Goal: Task Accomplishment & Management: Manage account settings

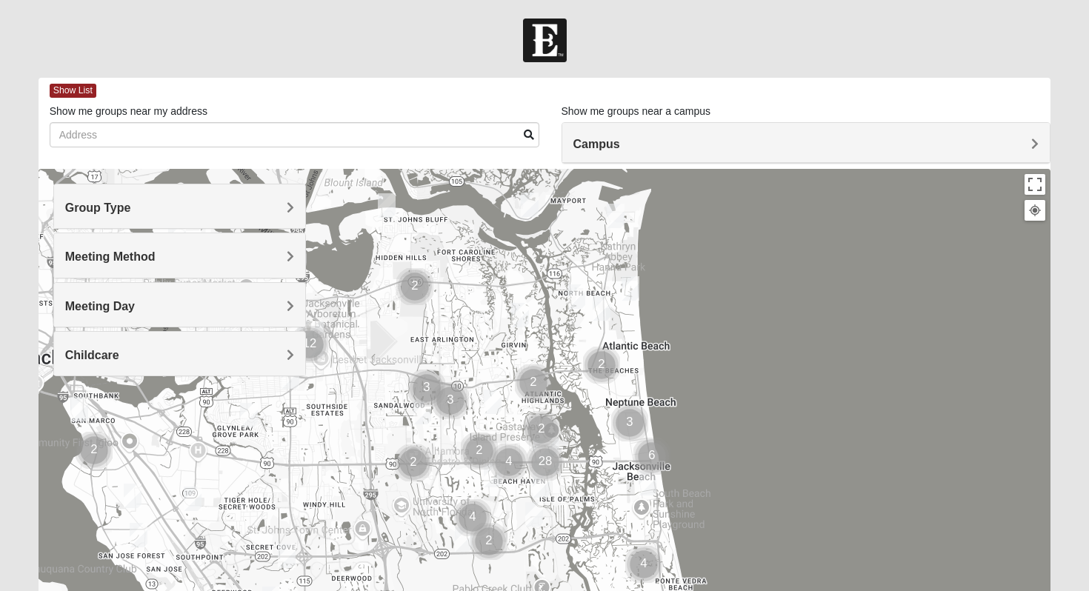
click at [162, 218] on div "Group Type" at bounding box center [180, 206] width 252 height 44
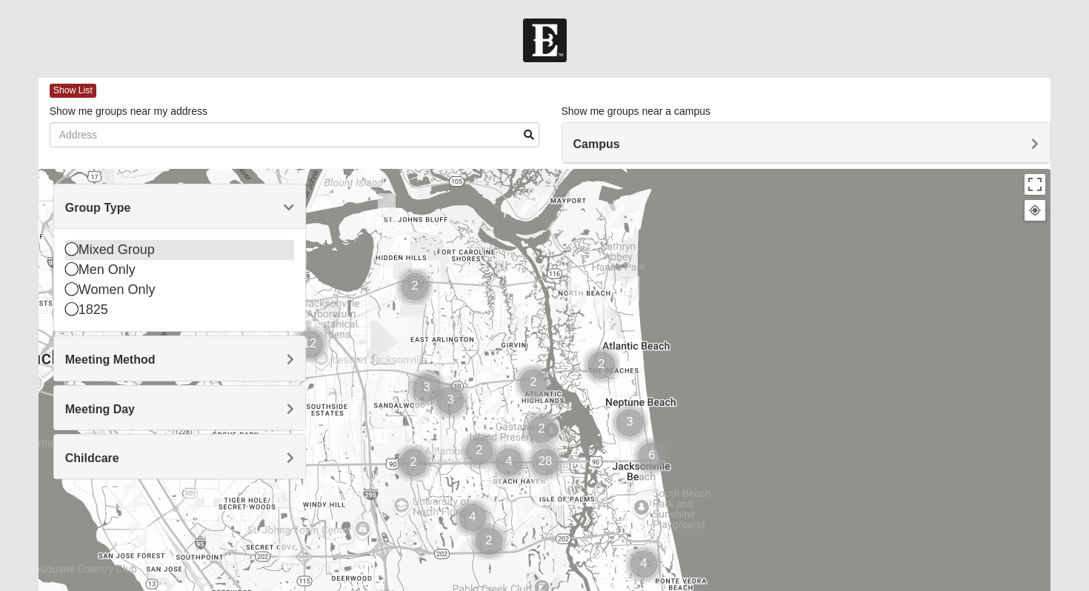
click at [153, 251] on div "Mixed Group" at bounding box center [180, 250] width 230 height 20
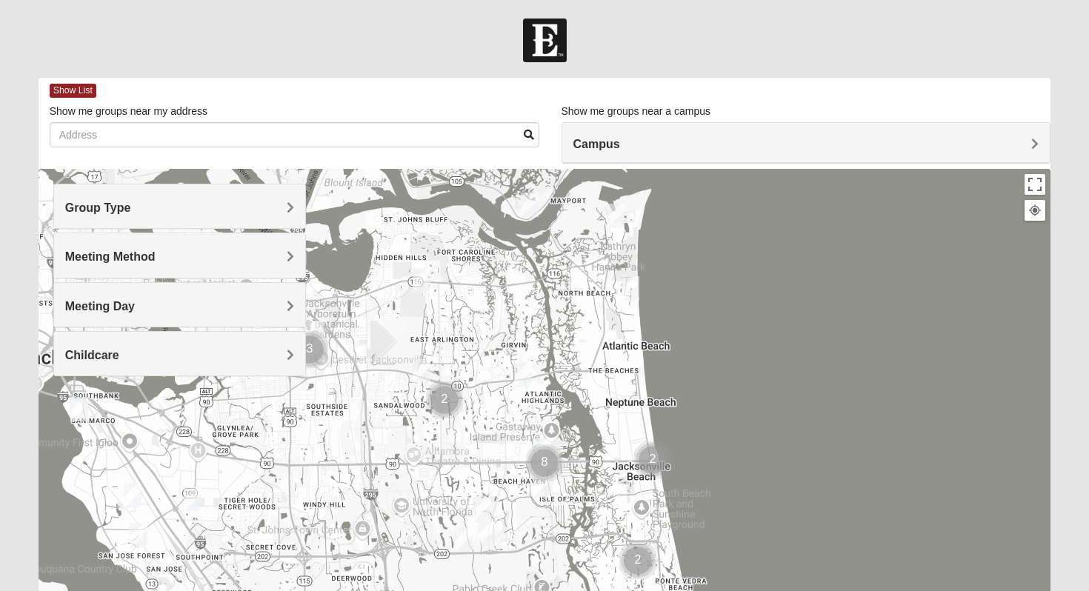
click at [150, 213] on h4 "Group Type" at bounding box center [180, 208] width 230 height 14
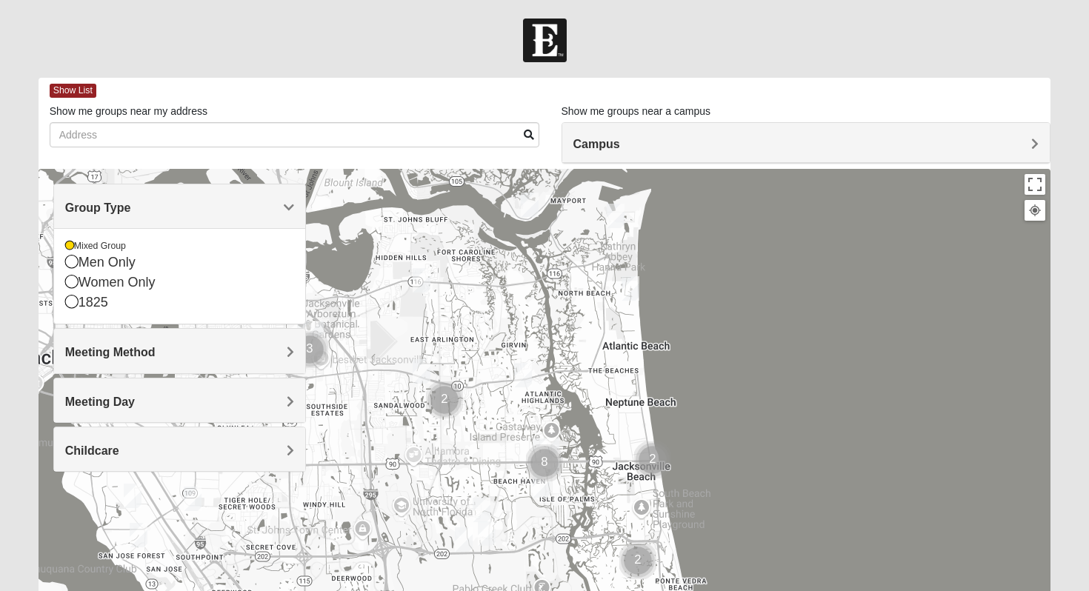
click at [164, 184] on div "Group Type Mixed Group Men Only Women Only 1825" at bounding box center [179, 254] width 253 height 141
click at [147, 347] on span "Meeting Method" at bounding box center [110, 352] width 90 height 13
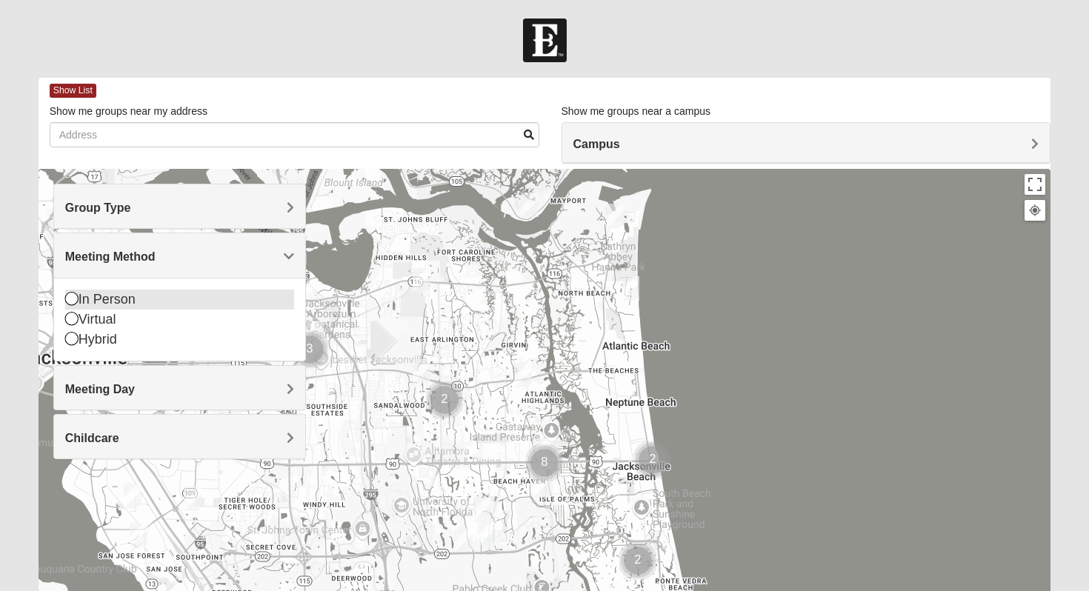
click at [133, 307] on div "In Person" at bounding box center [180, 300] width 230 height 20
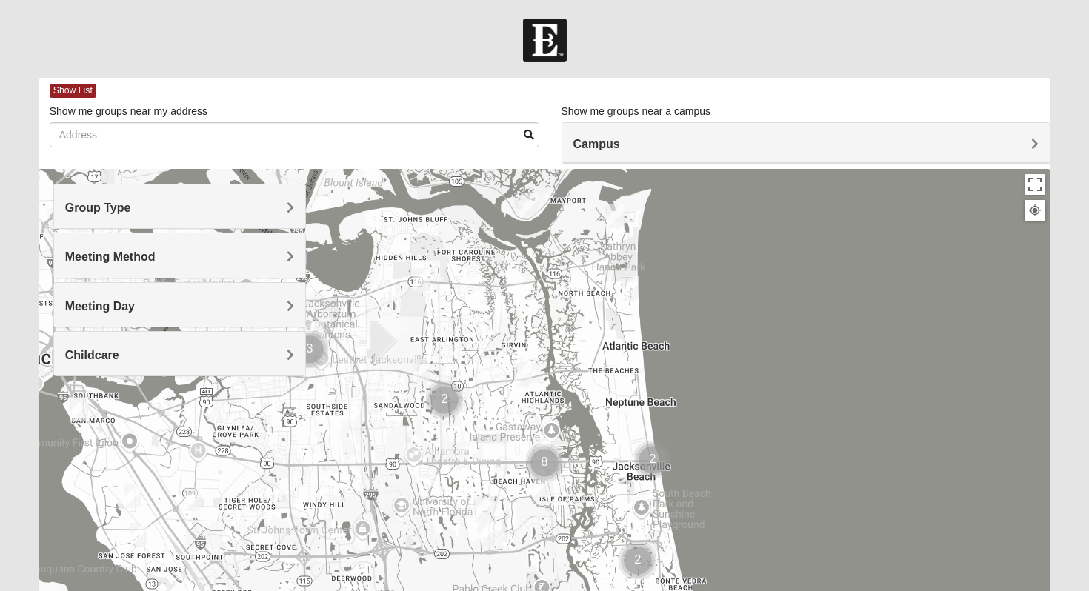
click at [124, 304] on span "Meeting Day" at bounding box center [100, 306] width 70 height 13
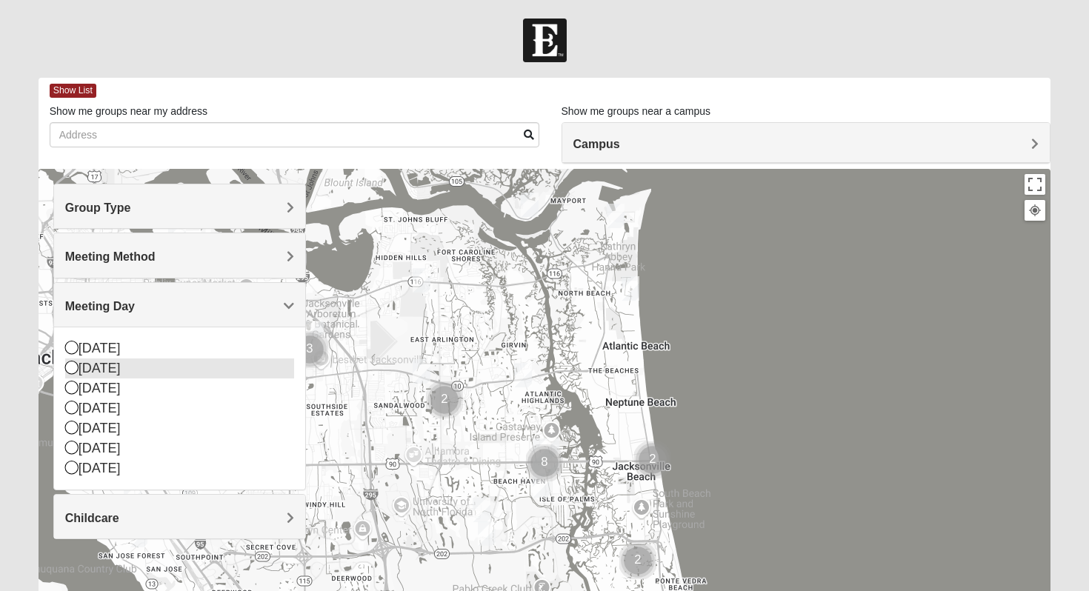
click at [103, 373] on div "Monday" at bounding box center [180, 369] width 230 height 20
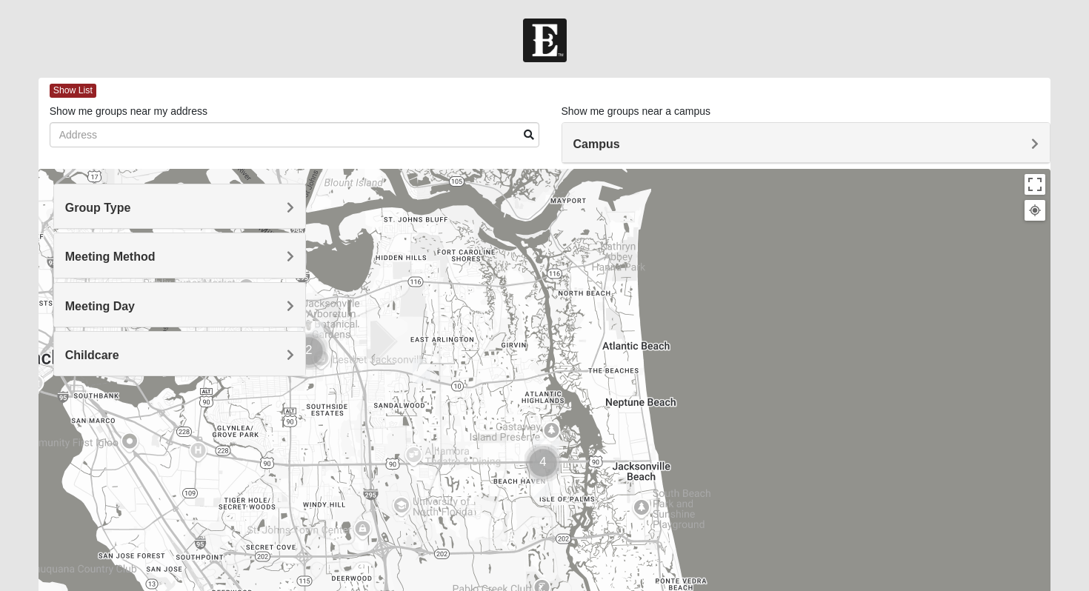
click at [201, 348] on h4 "Childcare" at bounding box center [180, 355] width 230 height 14
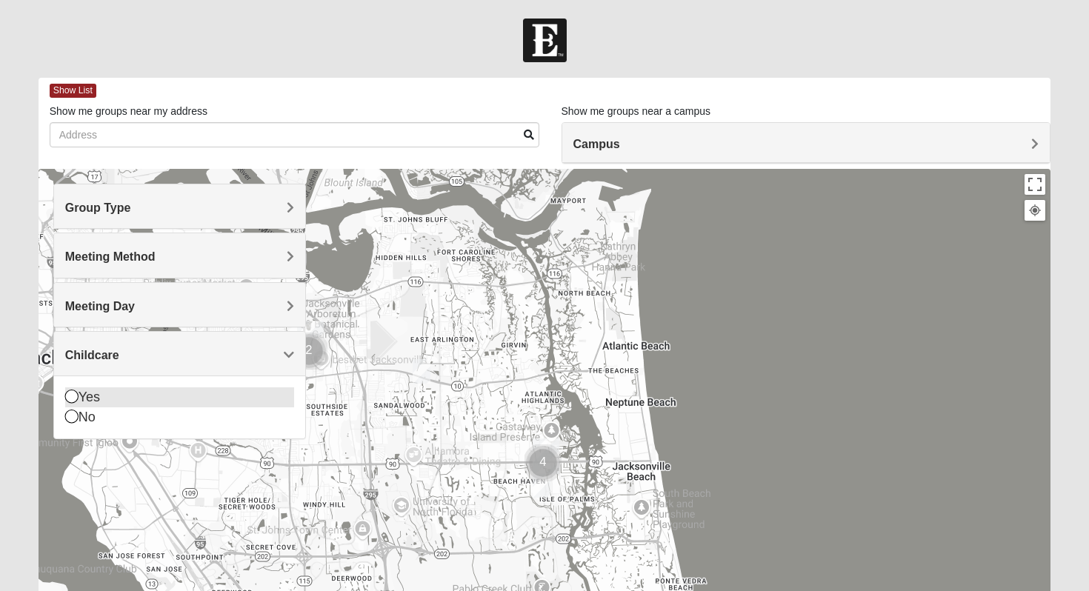
click at [184, 387] on div "Yes" at bounding box center [180, 397] width 230 height 20
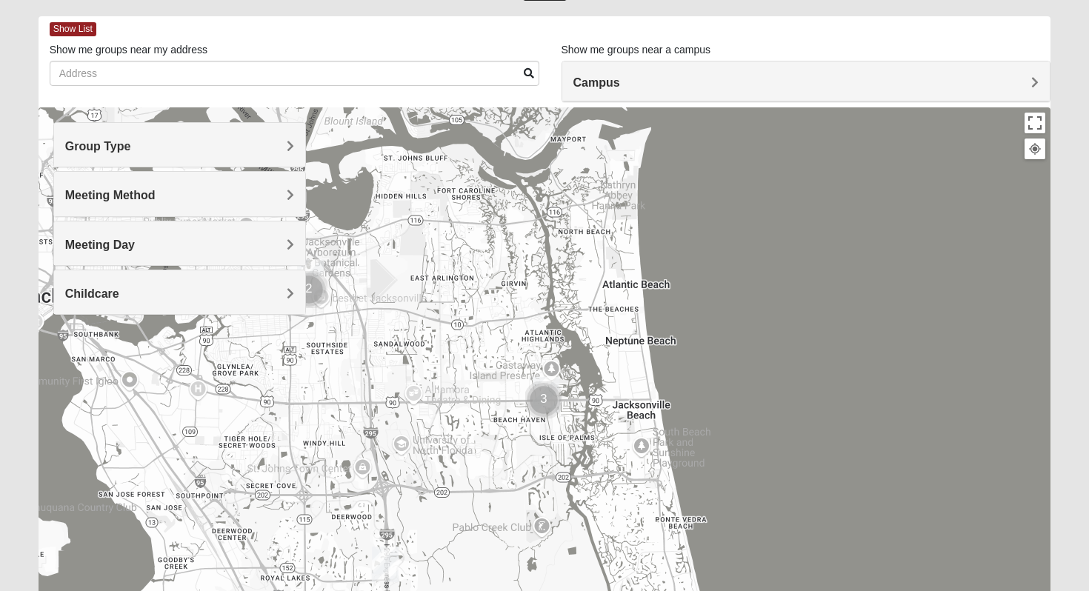
scroll to position [81, 0]
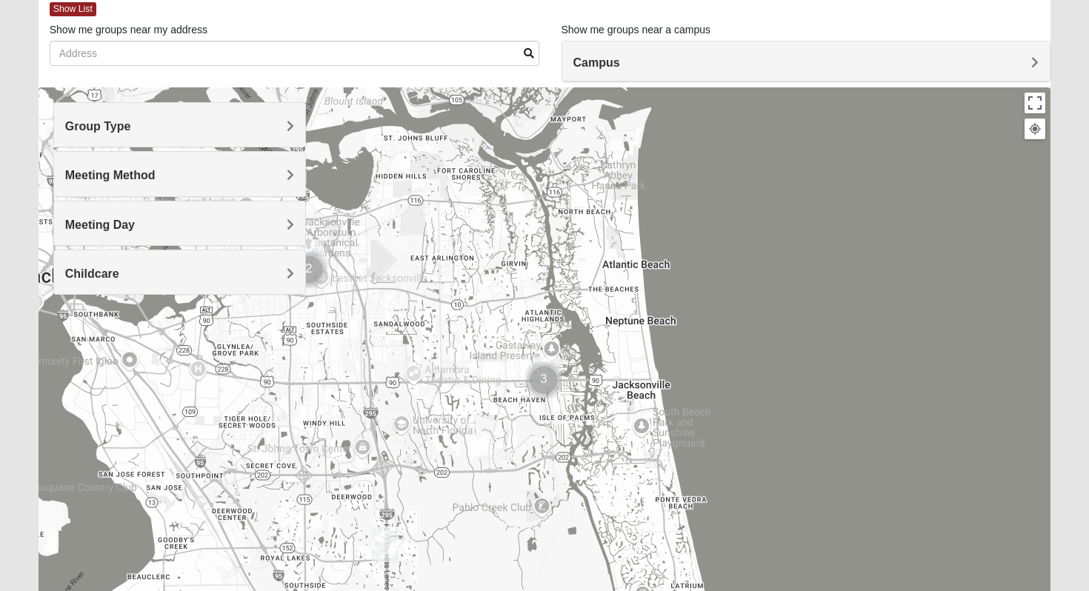
click at [612, 50] on div "Campus" at bounding box center [806, 61] width 488 height 40
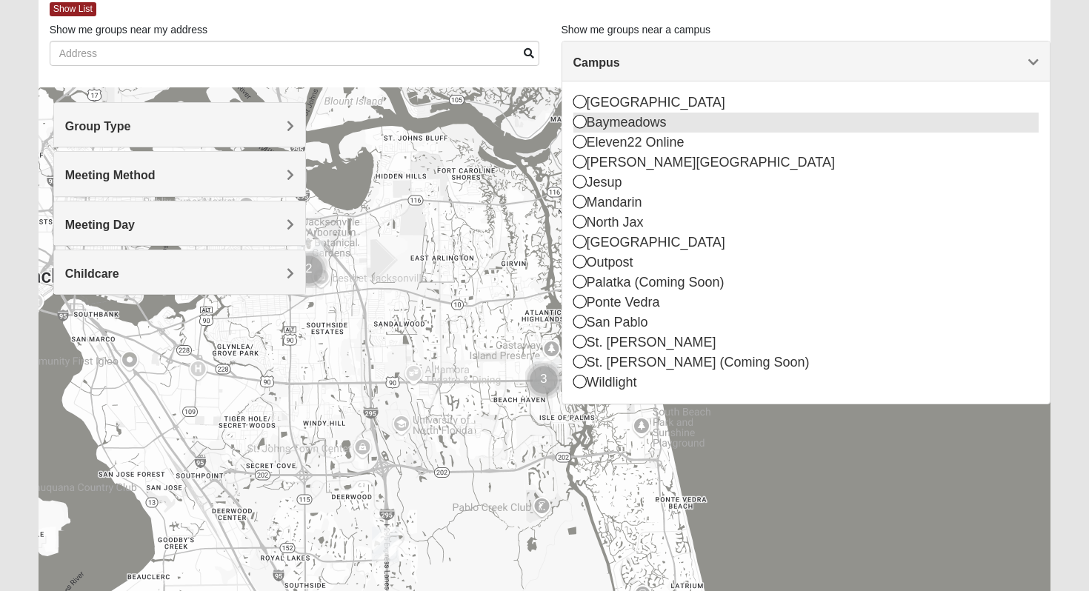
click at [618, 116] on div "Baymeadows" at bounding box center [806, 123] width 466 height 20
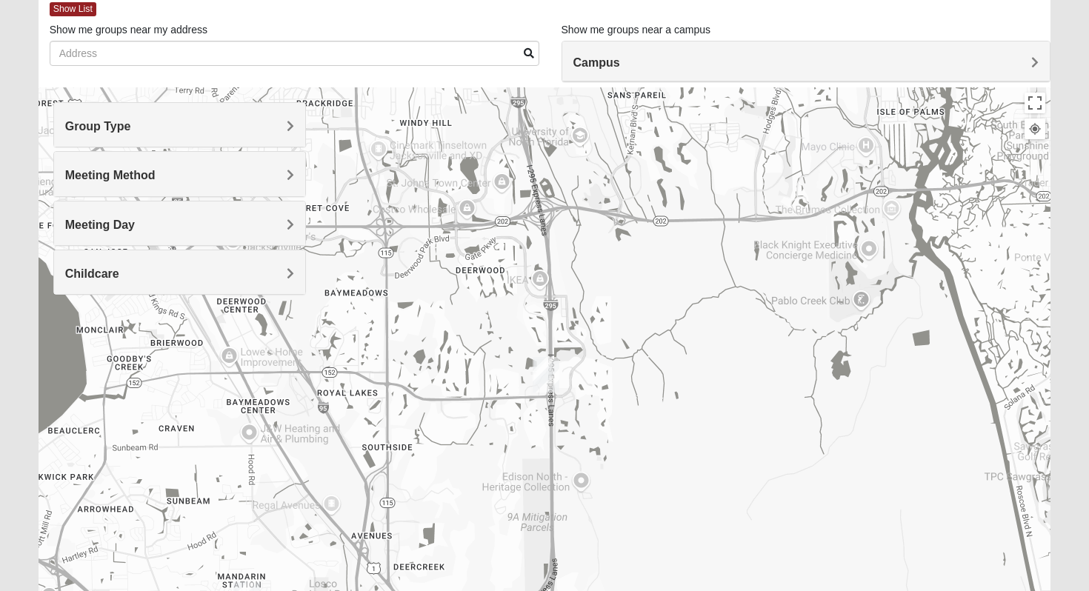
click at [547, 378] on img "Baymeadows" at bounding box center [546, 375] width 27 height 36
click at [692, 186] on div "Baymeadows 8133 Point Meadows Way Jacksonville, FL 32256-9111" at bounding box center [545, 383] width 1013 height 593
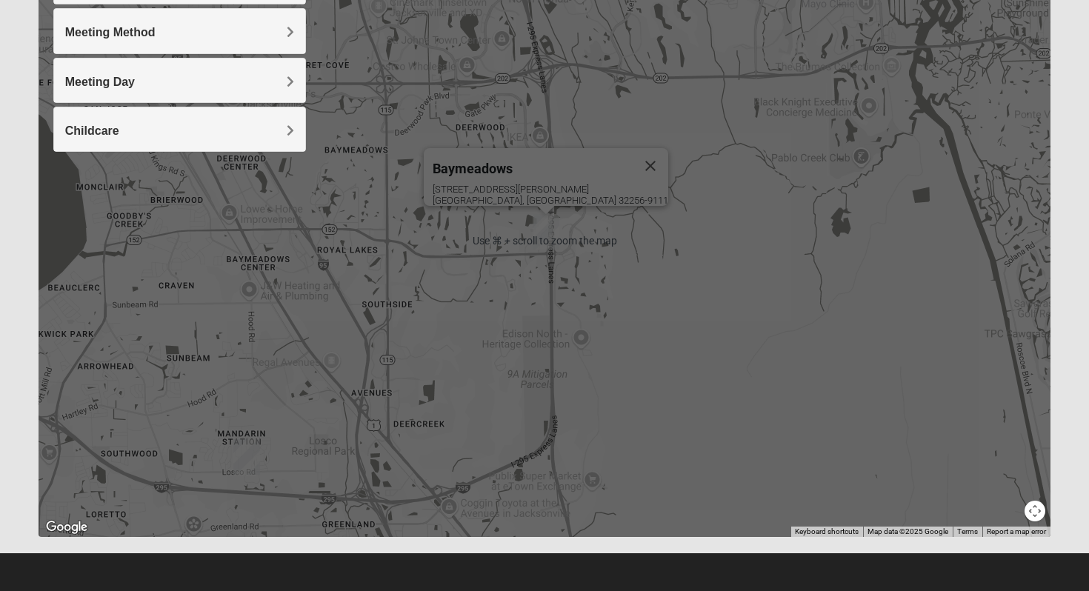
scroll to position [0, 0]
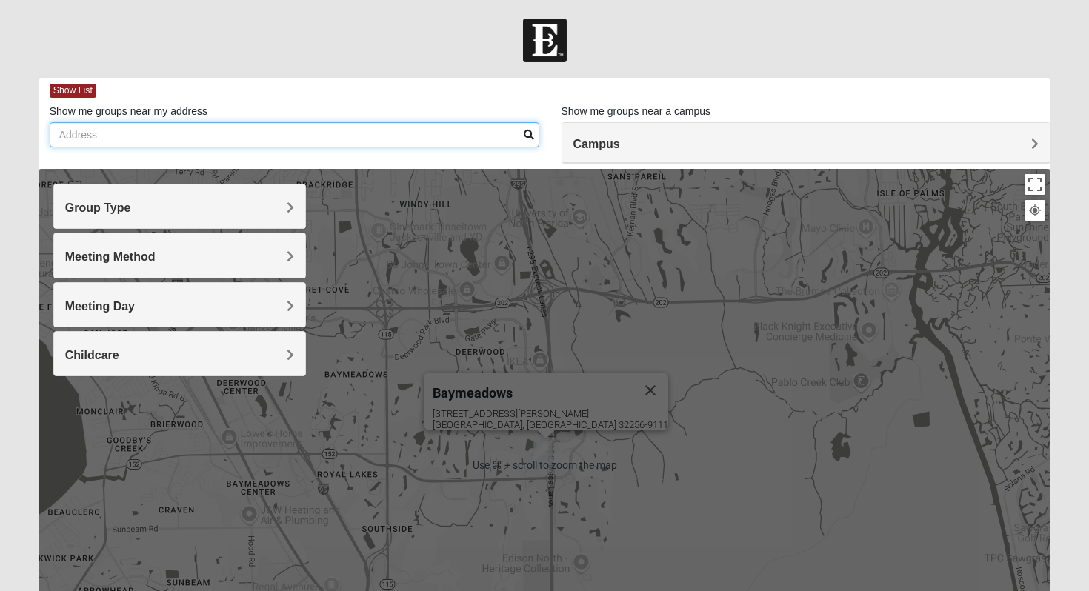
click at [317, 137] on input "Show me groups near my address" at bounding box center [295, 134] width 490 height 25
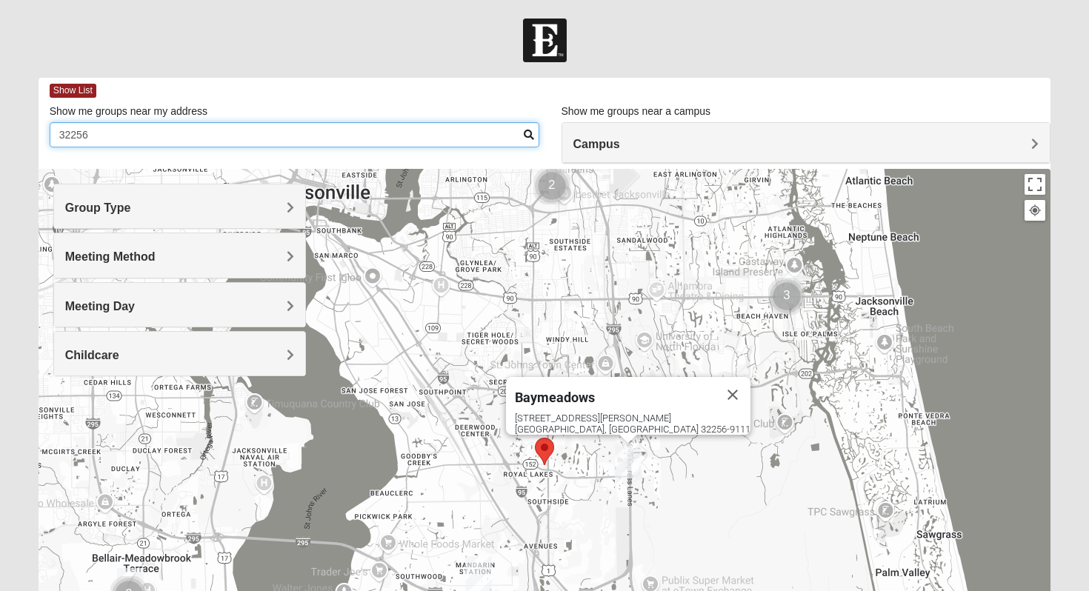
type input "32256"
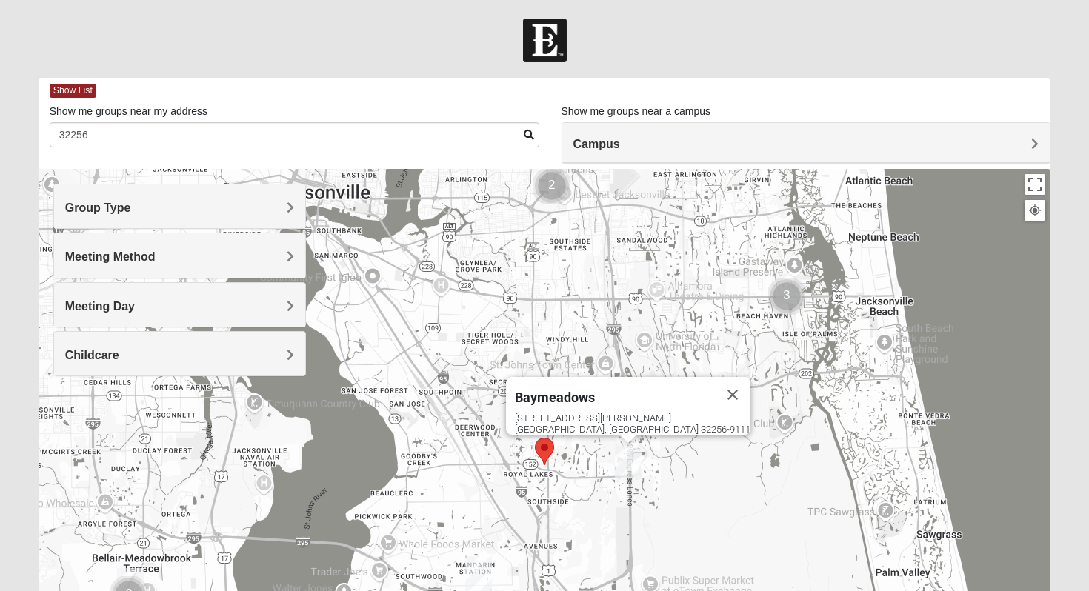
click at [535, 438] on area "Selected Address" at bounding box center [535, 438] width 0 height 0
click at [633, 464] on img "Baymeadows" at bounding box center [628, 461] width 27 height 36
click at [595, 390] on span "Baymeadows" at bounding box center [555, 398] width 80 height 16
click at [627, 459] on img "Baymeadows" at bounding box center [628, 461] width 27 height 36
click at [79, 90] on span "Show List" at bounding box center [73, 91] width 47 height 14
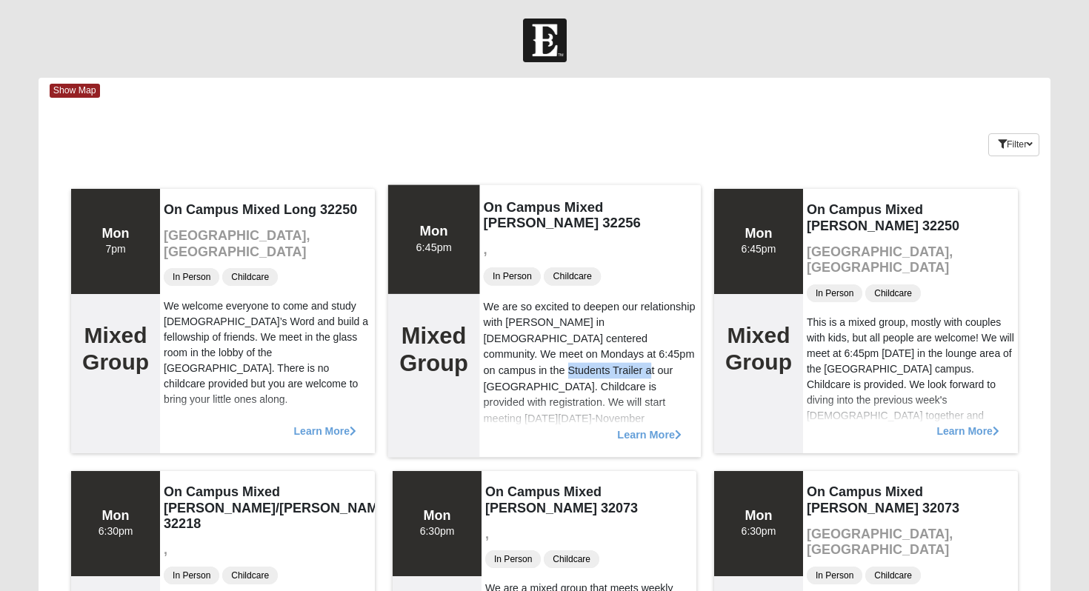
drag, startPoint x: 570, startPoint y: 339, endPoint x: 647, endPoint y: 342, distance: 77.1
click at [647, 342] on div "We are so excited to deepen our relationship with Jesus Christ in Gospel center…" at bounding box center [590, 363] width 213 height 128
click at [647, 383] on div "We are so excited to deepen our relationship with Jesus Christ in Gospel center…" at bounding box center [590, 363] width 213 height 128
click at [651, 427] on span "Learn More" at bounding box center [649, 427] width 64 height 0
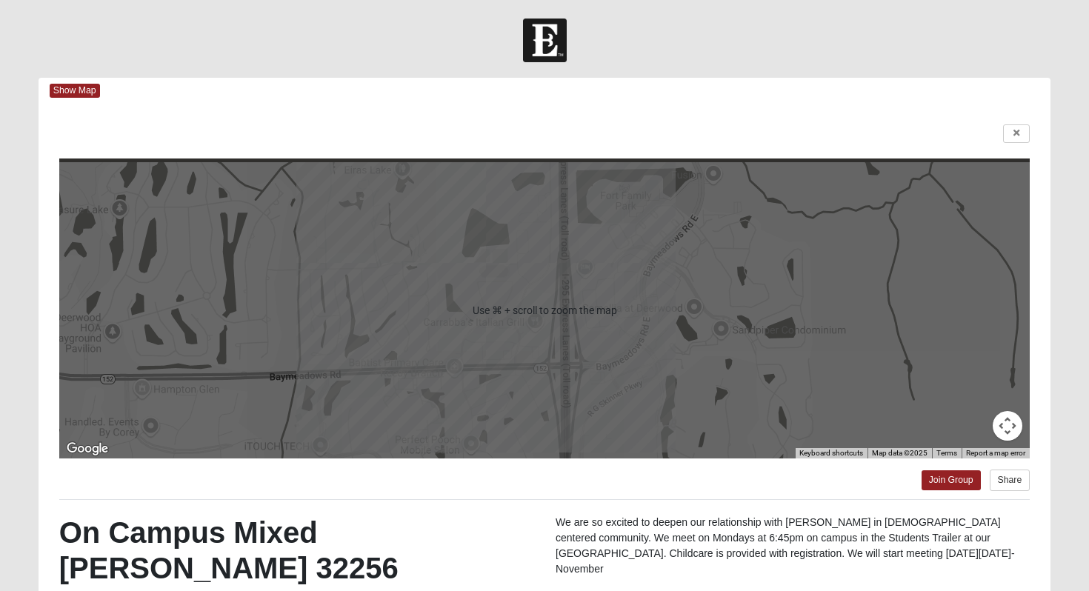
scroll to position [210, 0]
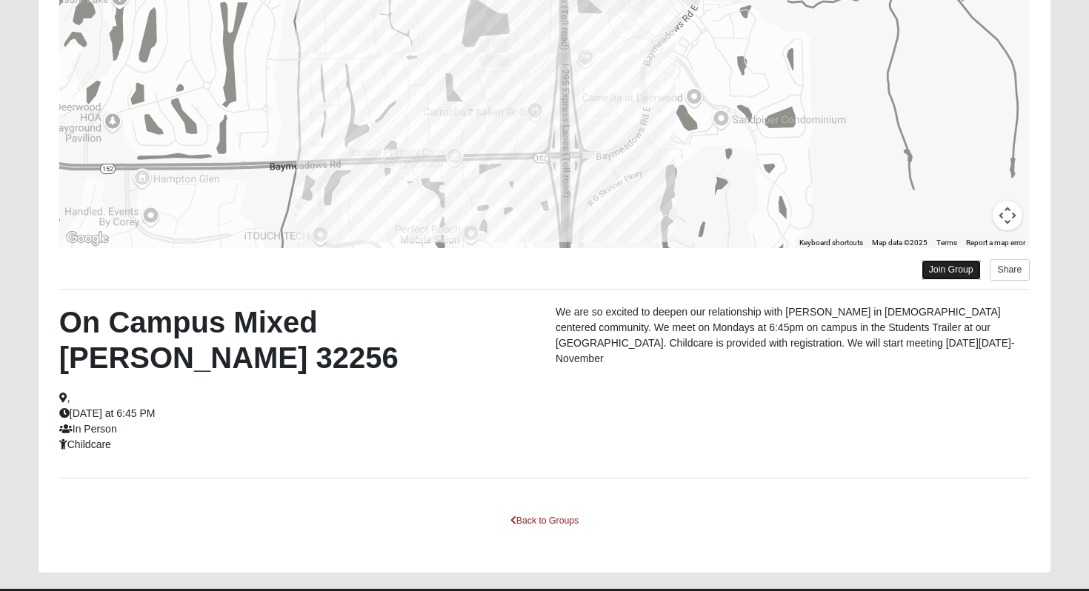
click at [948, 269] on link "Join Group" at bounding box center [951, 270] width 59 height 20
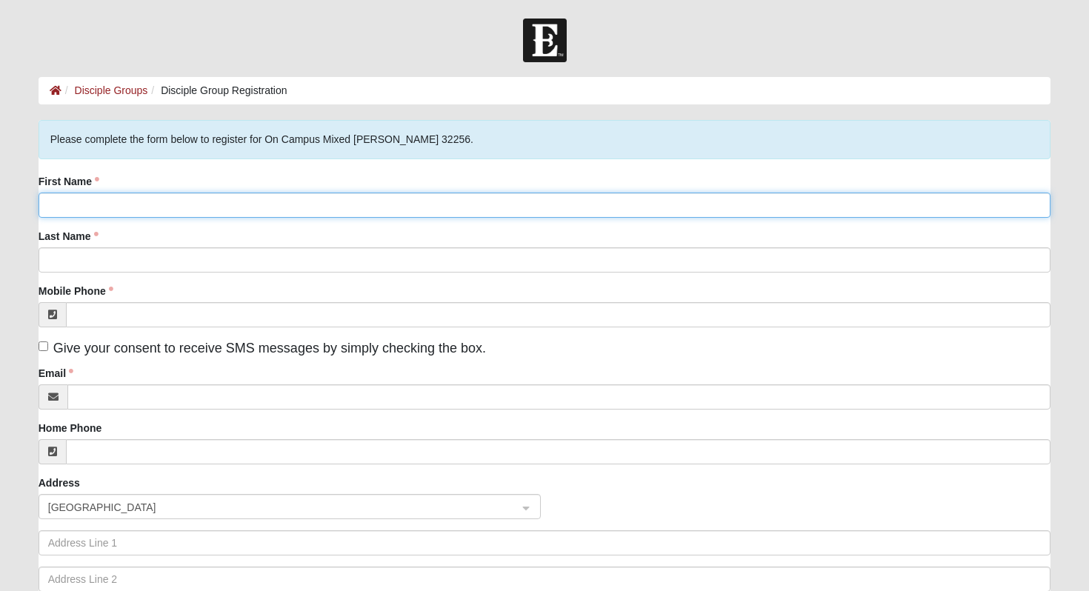
click at [401, 193] on input "First Name" at bounding box center [545, 205] width 1013 height 25
type input "Renee"
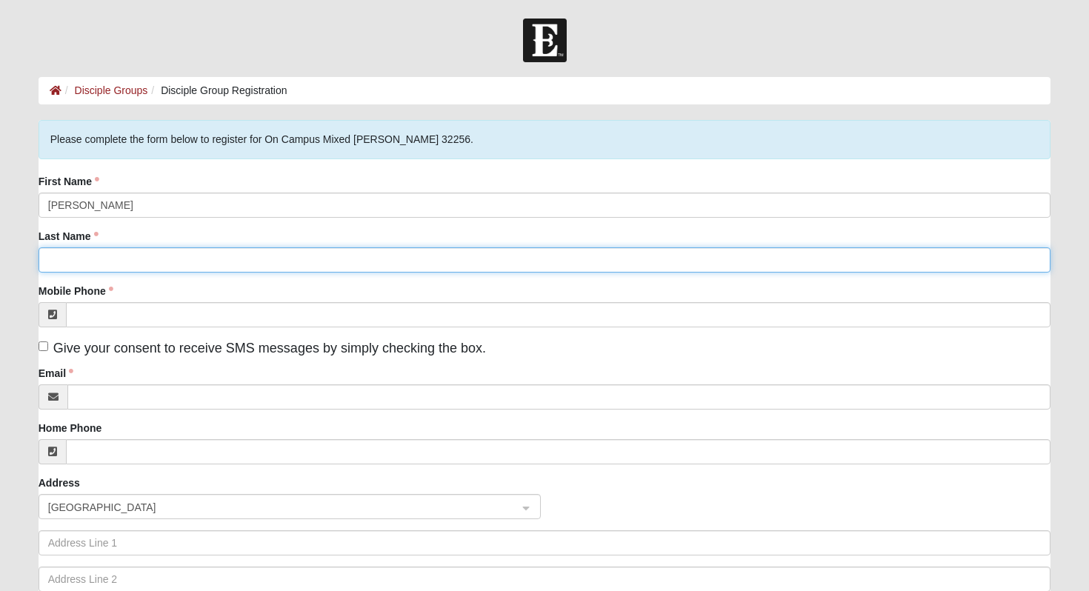
type input "Gallo"
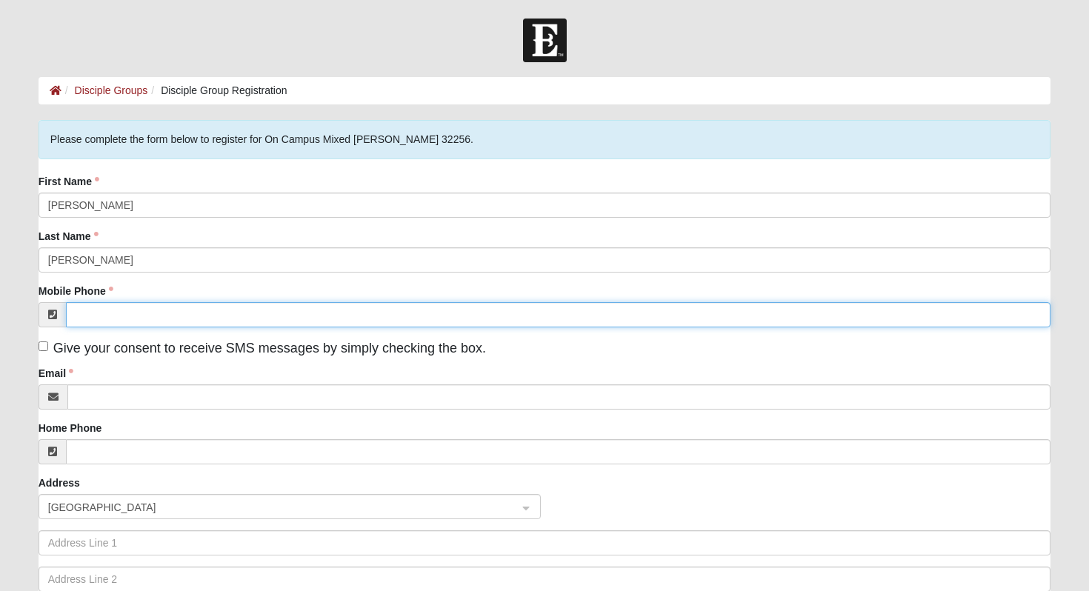
type input "(786) 897-5225"
type input "gallo.renee@gmail.com"
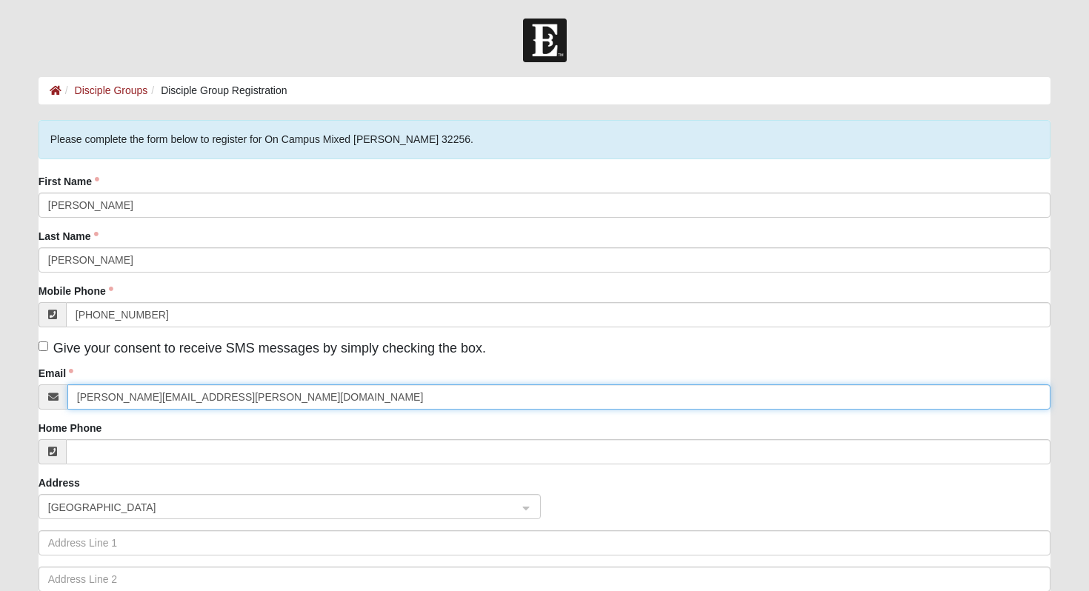
type input "8307 Riding Club Rd"
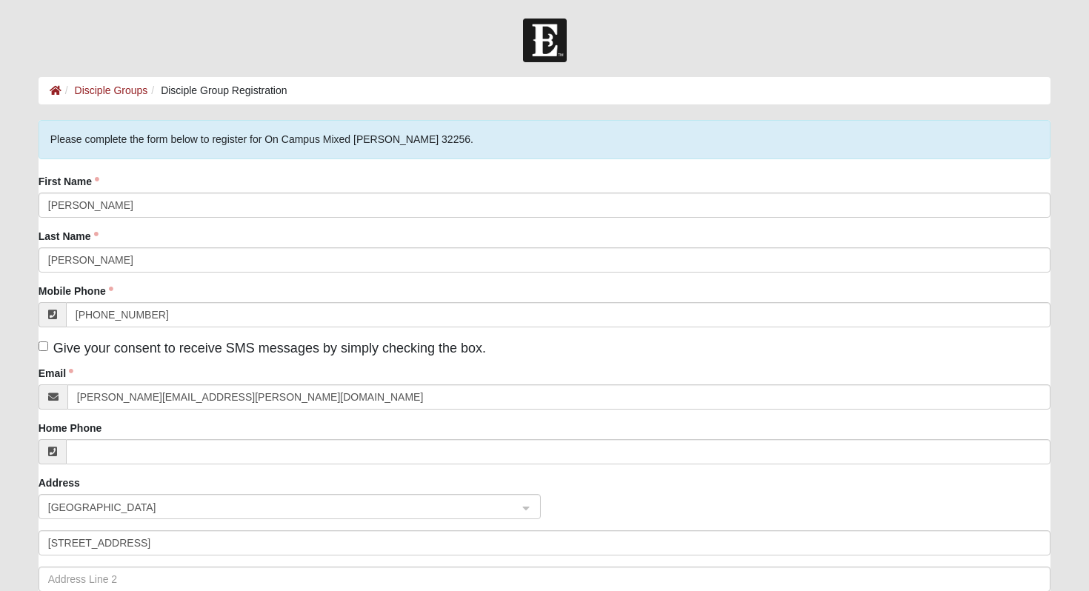
type input "Jacksonville"
type input "32256"
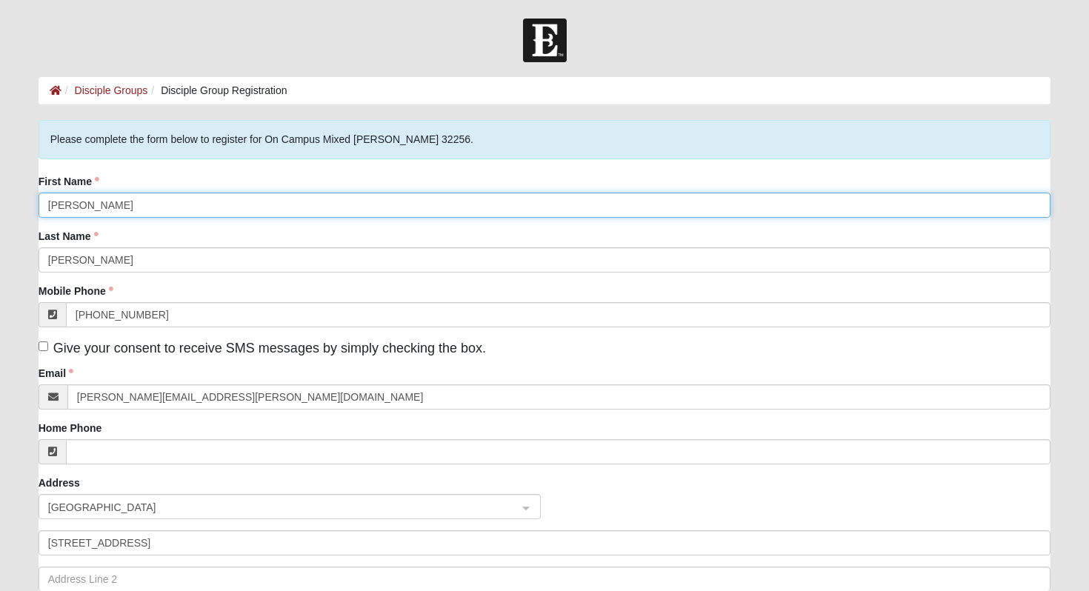
scroll to position [133, 0]
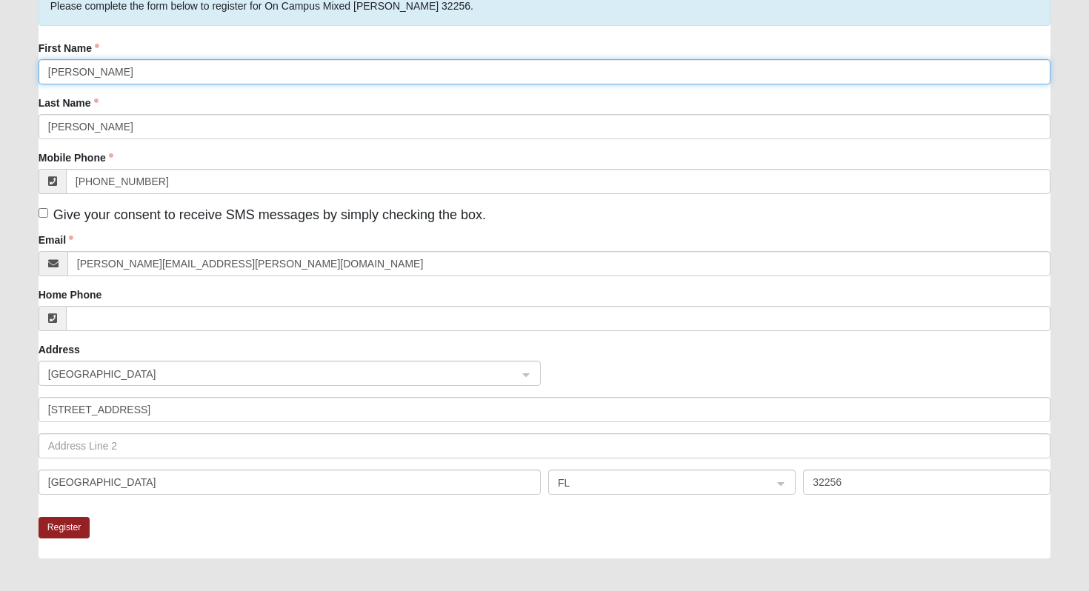
type input "Renee"
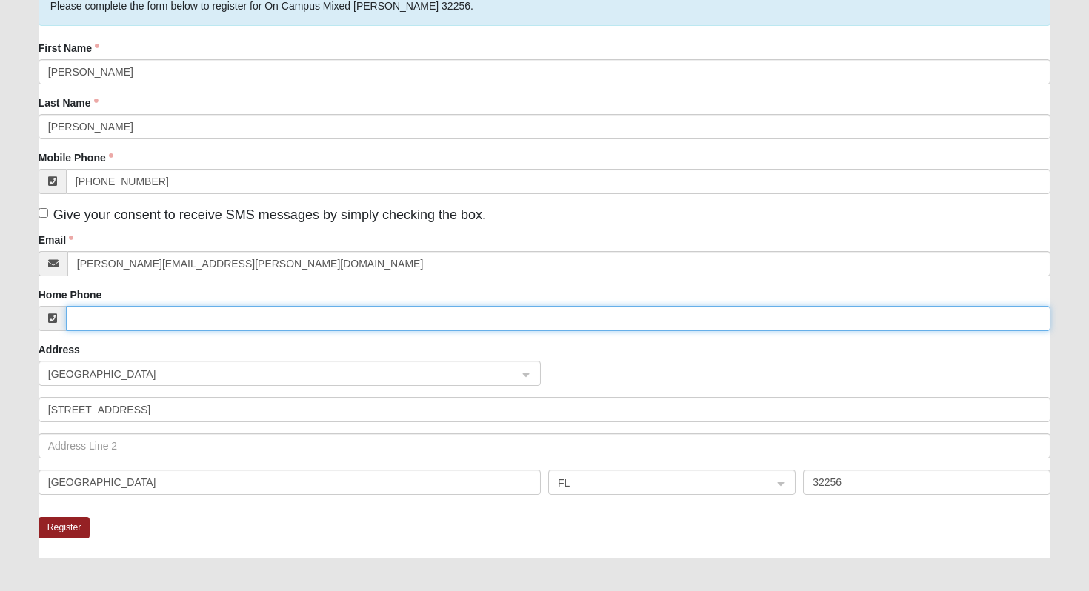
click at [253, 310] on input "Home Phone" at bounding box center [558, 318] width 985 height 25
type input "(786) 897-5225"
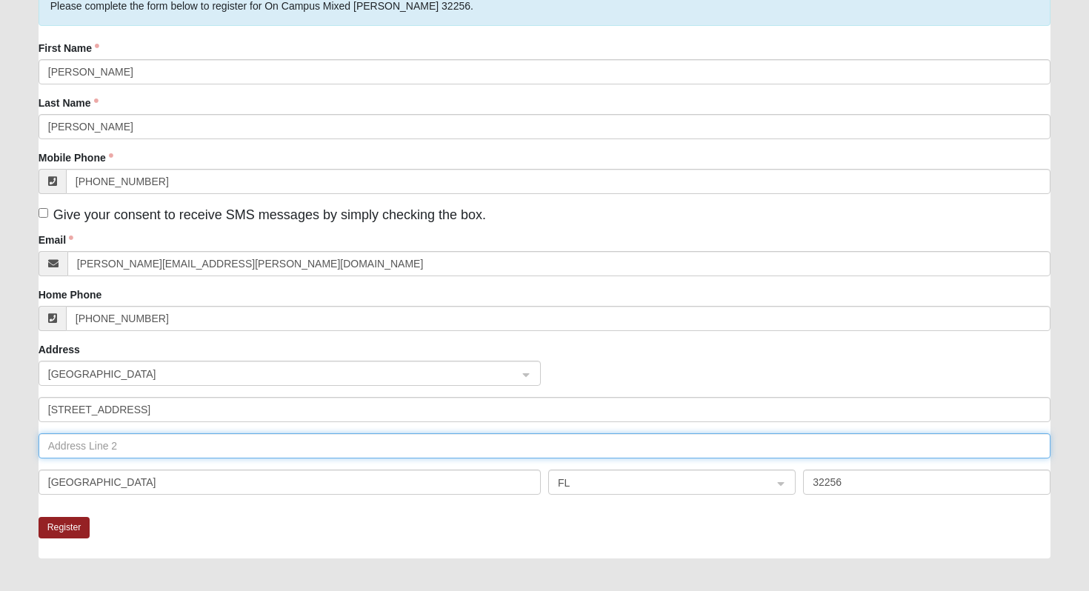
type input "Unit 219"
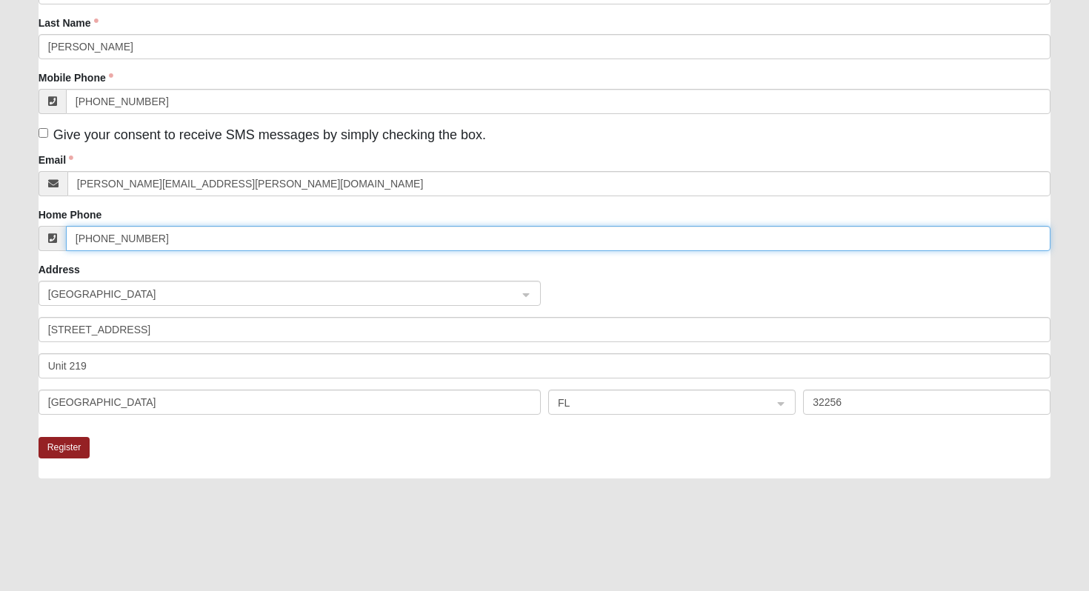
scroll to position [284, 0]
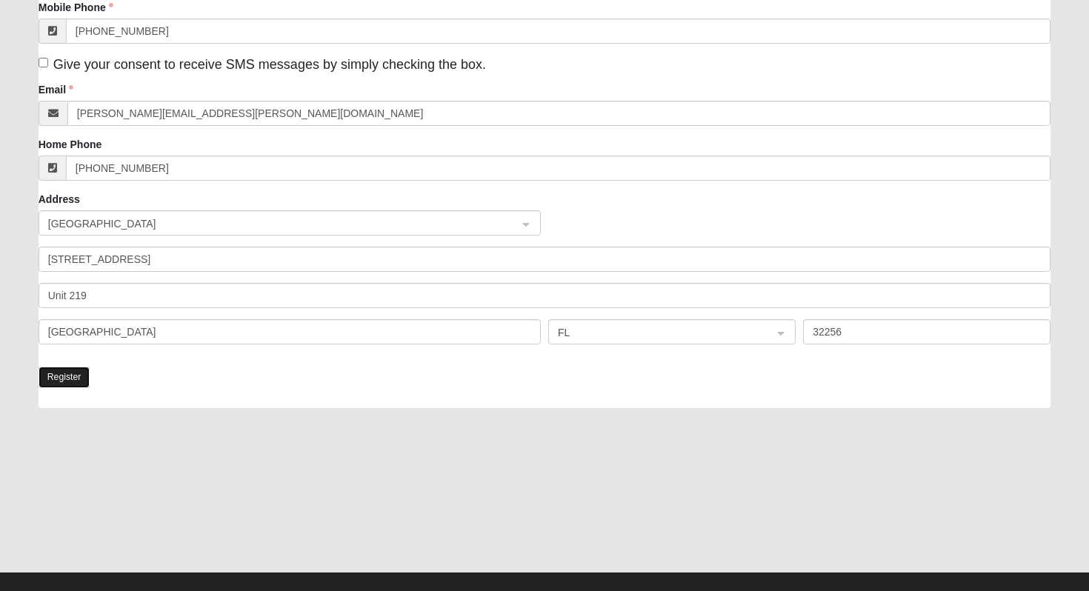
click at [65, 376] on button "Register" at bounding box center [65, 377] width 52 height 21
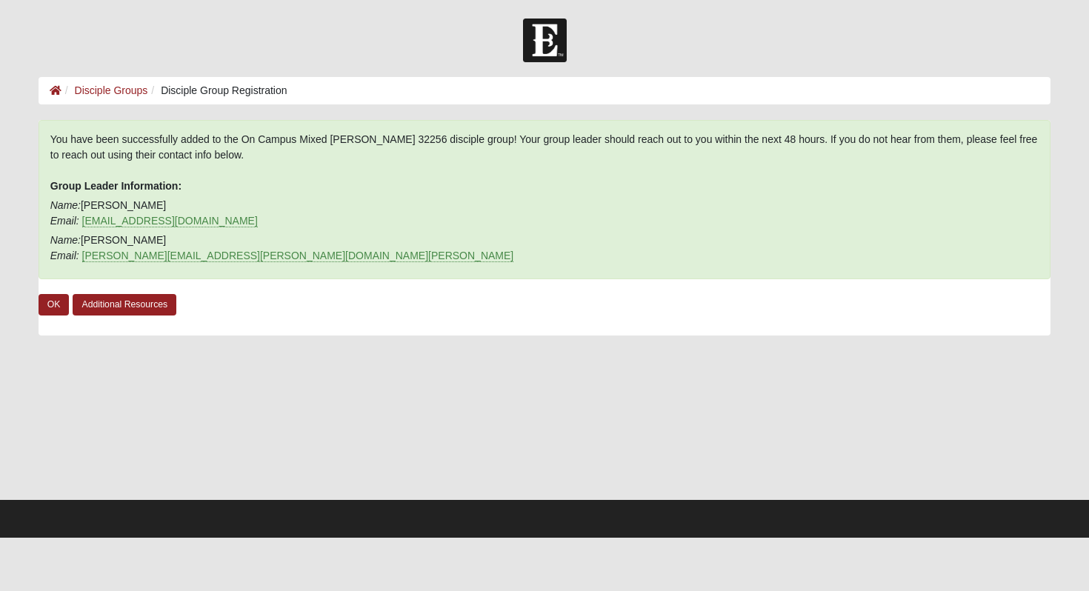
scroll to position [0, 0]
click at [50, 304] on link "OK" at bounding box center [54, 304] width 31 height 21
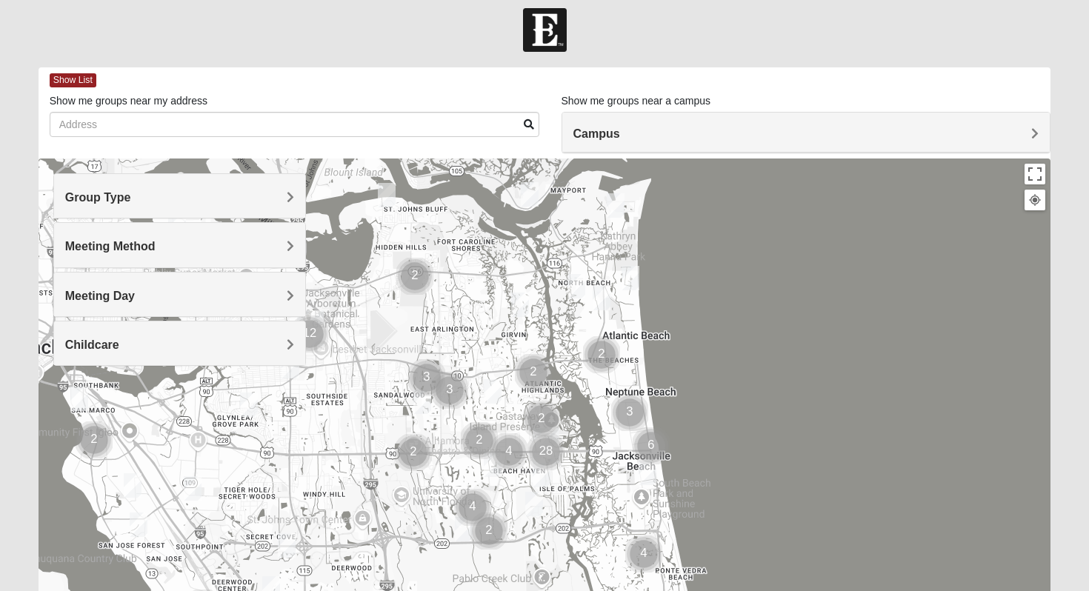
scroll to position [133, 0]
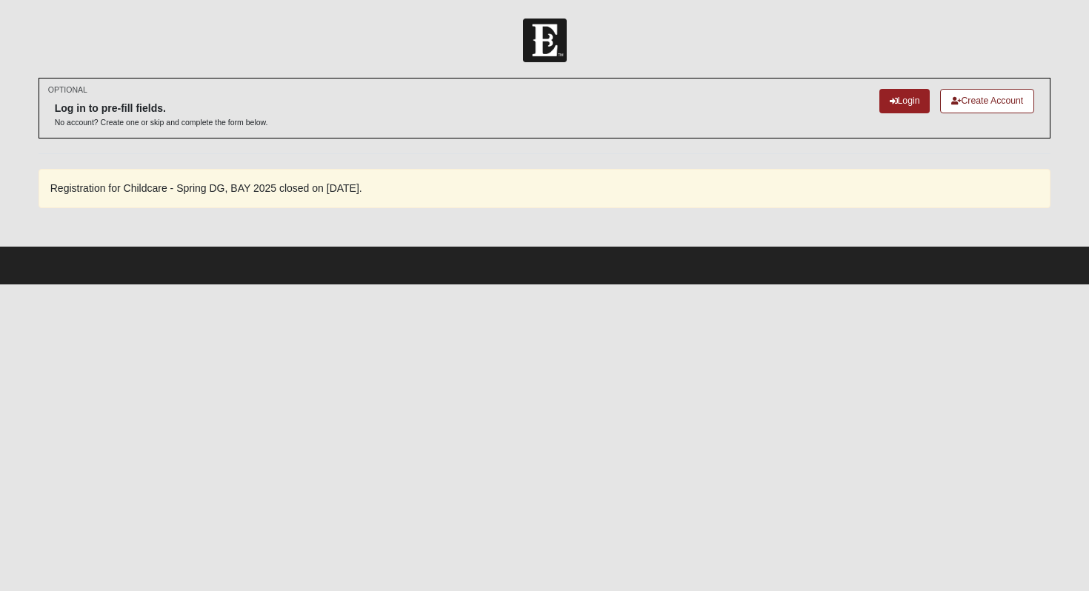
click at [248, 190] on span "Registration for Childcare - Spring DG, BAY 2025 closed on [DATE]." at bounding box center [206, 188] width 312 height 12
click at [241, 196] on div "Registration for Childcare - Spring DG, BAY 2025 closed on [DATE]." at bounding box center [545, 188] width 1013 height 39
click at [241, 190] on span "Registration for Childcare - Spring DG, BAY 2025 closed on 5/26/2025." at bounding box center [206, 188] width 312 height 12
click at [895, 104] on link "Login" at bounding box center [904, 101] width 51 height 24
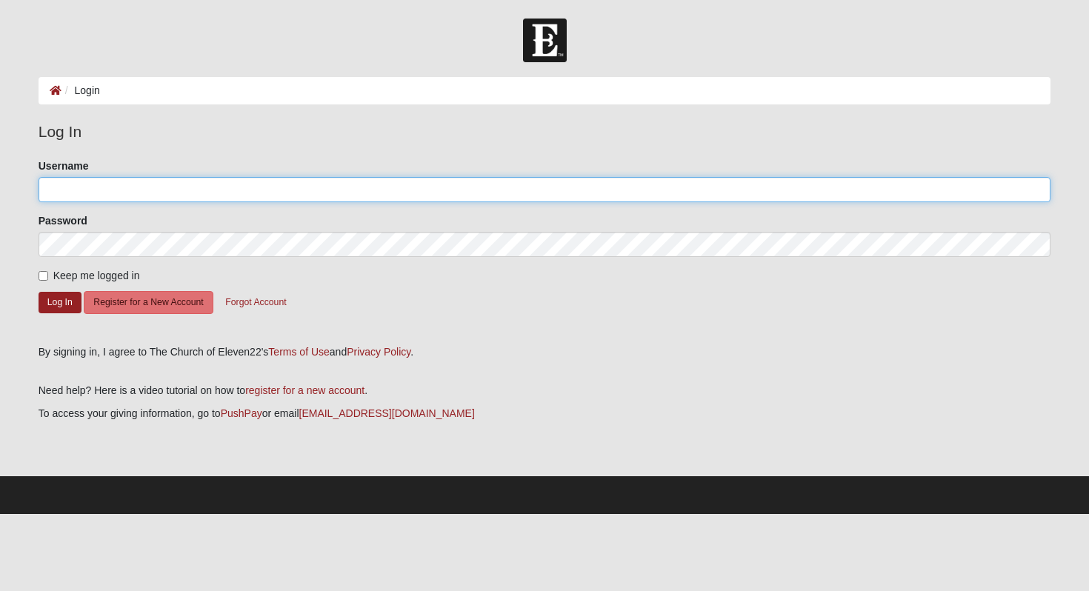
click at [425, 200] on input "Username" at bounding box center [545, 189] width 1013 height 25
type input "Rgallo1983"
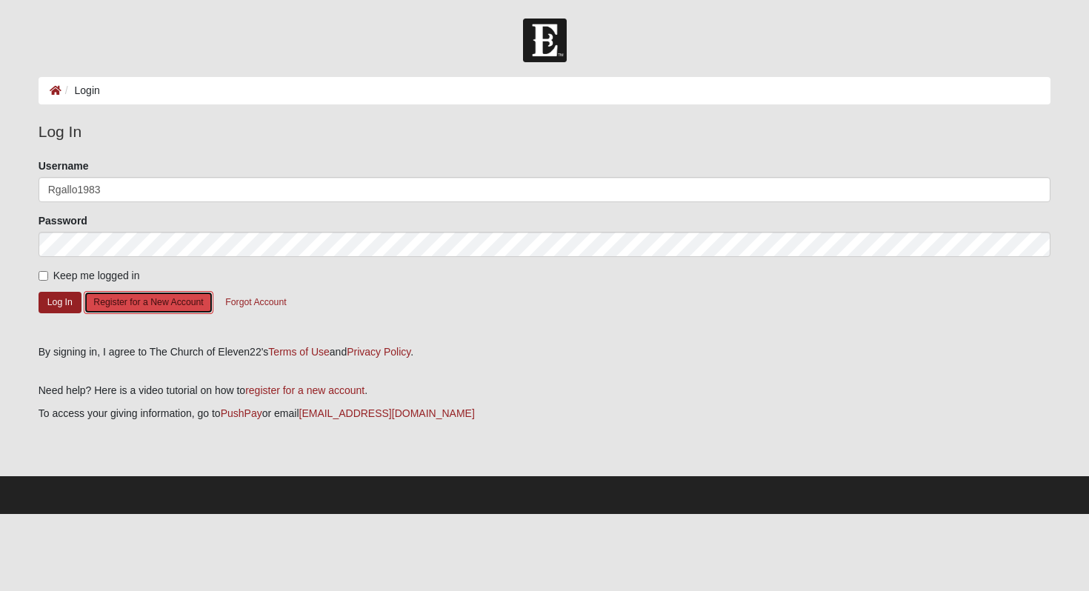
click at [154, 300] on button "Register for a New Account" at bounding box center [148, 302] width 129 height 23
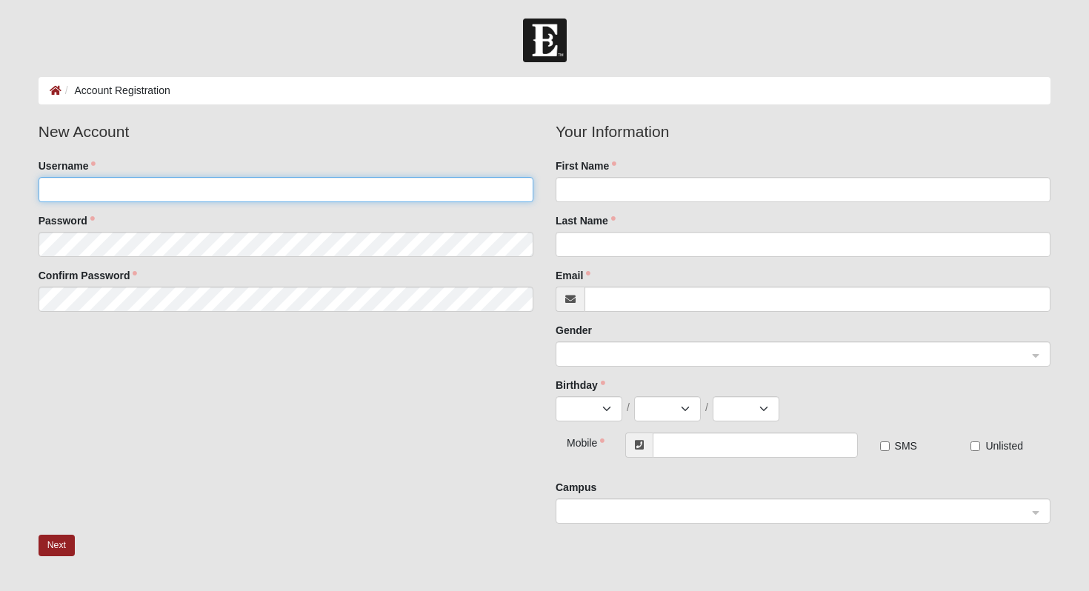
click at [326, 182] on input "Username" at bounding box center [286, 189] width 495 height 25
type input "Rgallo1983"
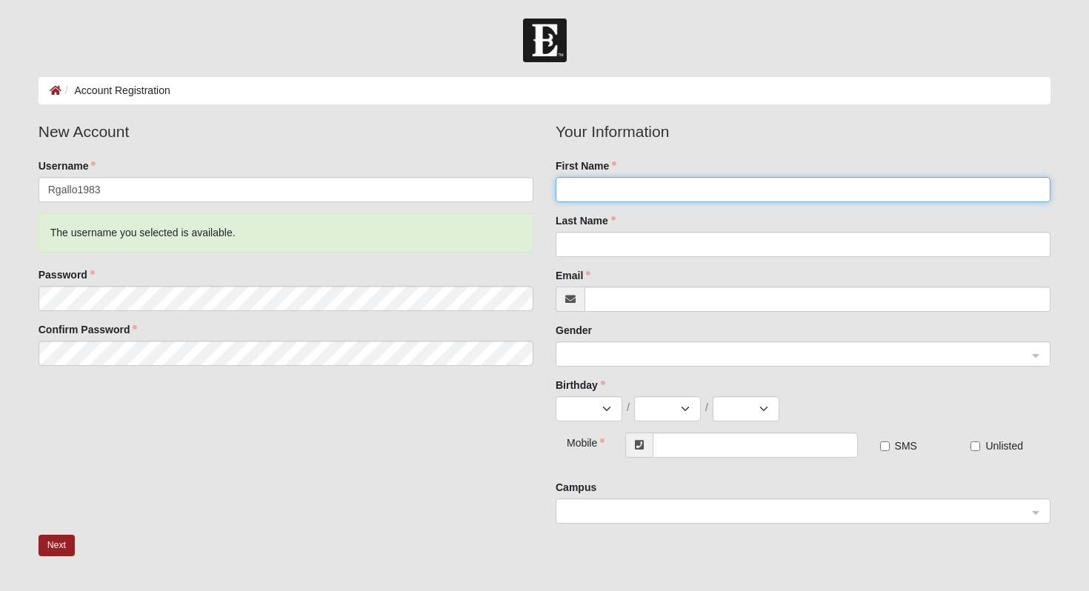
click at [628, 177] on input "First Name" at bounding box center [803, 189] width 495 height 25
type input "Renee"
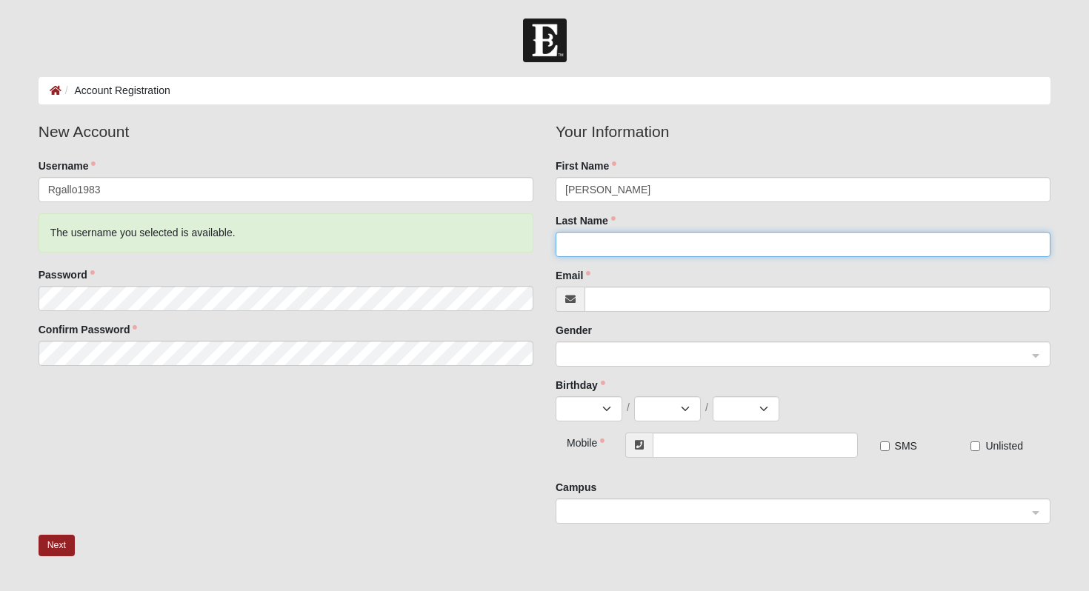
click at [607, 241] on input "Last Name" at bounding box center [803, 244] width 495 height 25
type input "Gallo"
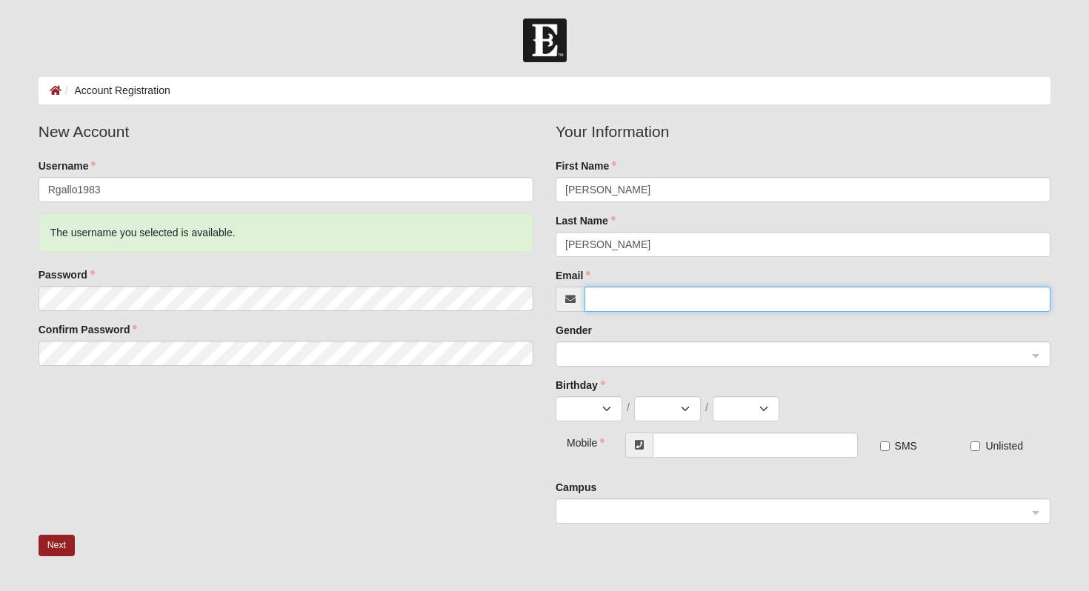
click at [612, 307] on input "Email" at bounding box center [818, 299] width 466 height 25
type input "gallo.renee@gmail.com"
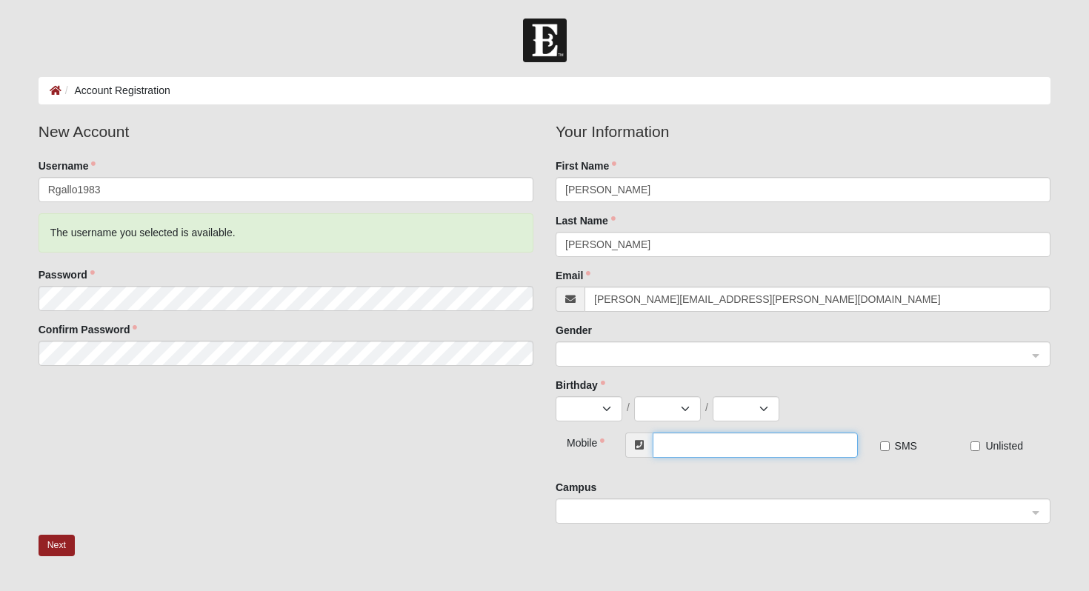
type input "[PHONE_NUMBER]"
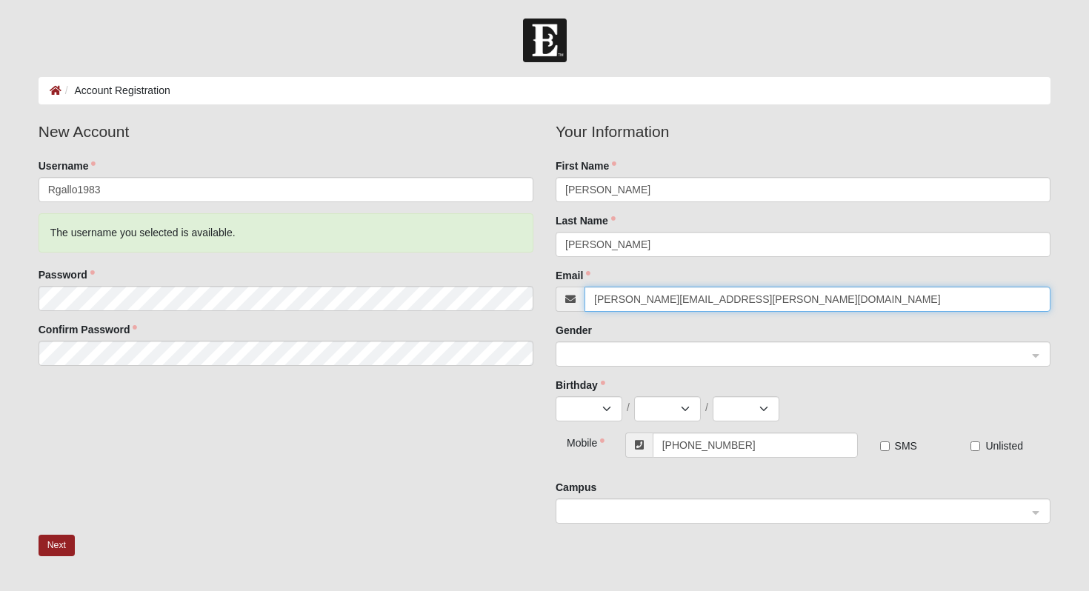
click at [659, 360] on span at bounding box center [796, 355] width 462 height 16
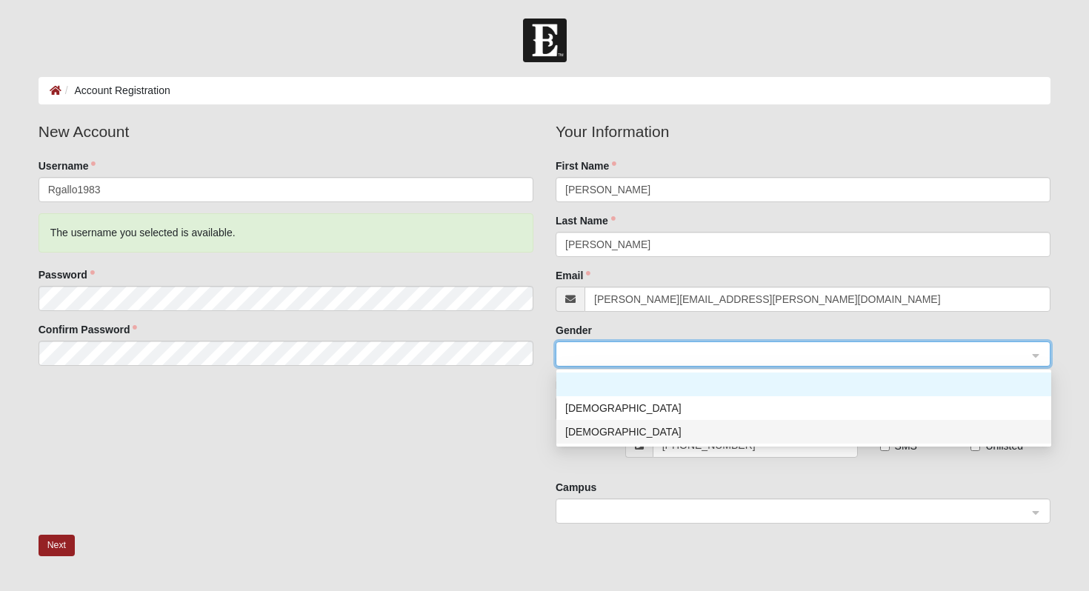
click at [632, 429] on div "[DEMOGRAPHIC_DATA]" at bounding box center [803, 432] width 477 height 16
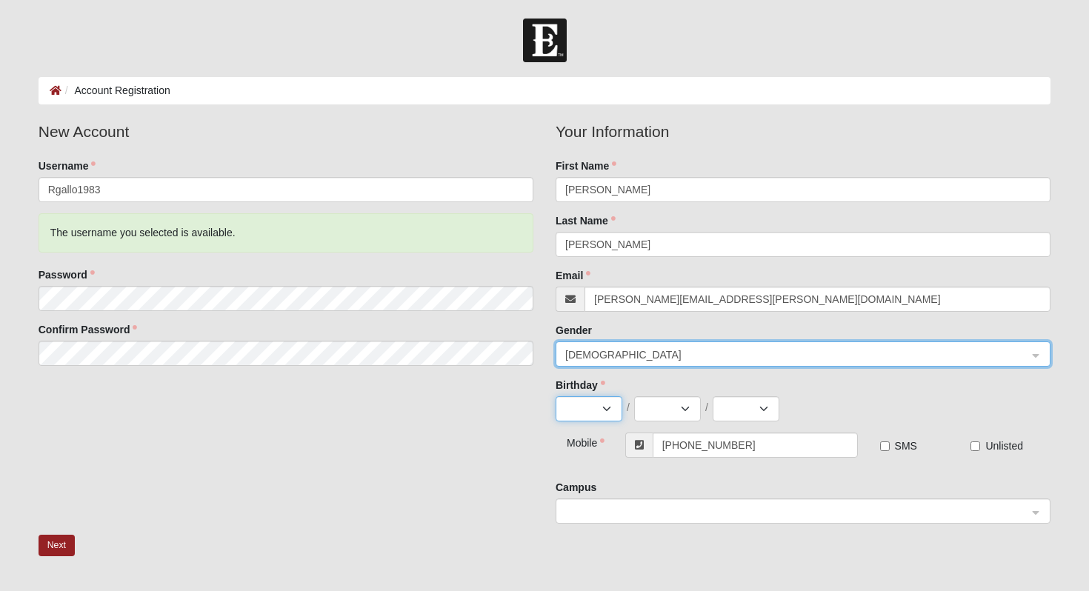
click at [587, 405] on select "Jan Feb Mar Apr May Jun Jul Aug Sep Oct Nov Dec" at bounding box center [589, 408] width 67 height 25
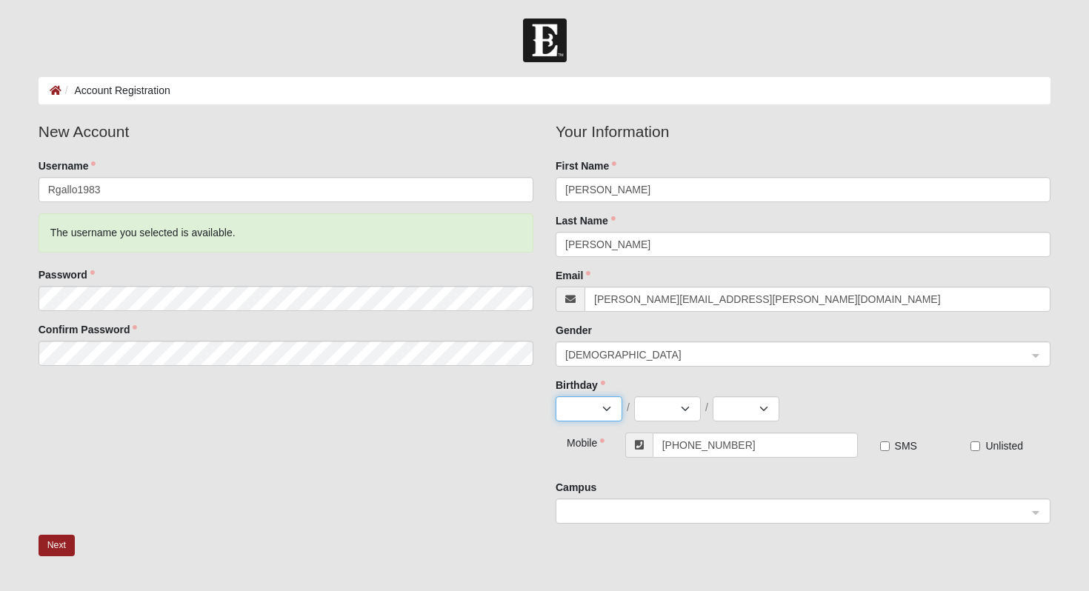
select select "11"
click at [648, 410] on select "1 2 3 4 5 6 7 8 9 10 11 12 13 14 15 16 17 18 19 20 21 22 23 24 25 26 27 28 29 30" at bounding box center [667, 408] width 67 height 25
select select "17"
click at [740, 402] on select "2025 2024 2023 2022 2021 2020 2019 2018 2017 2016 2015 2014 2013 2012 2011 2010…" at bounding box center [746, 408] width 67 height 25
select select "1983"
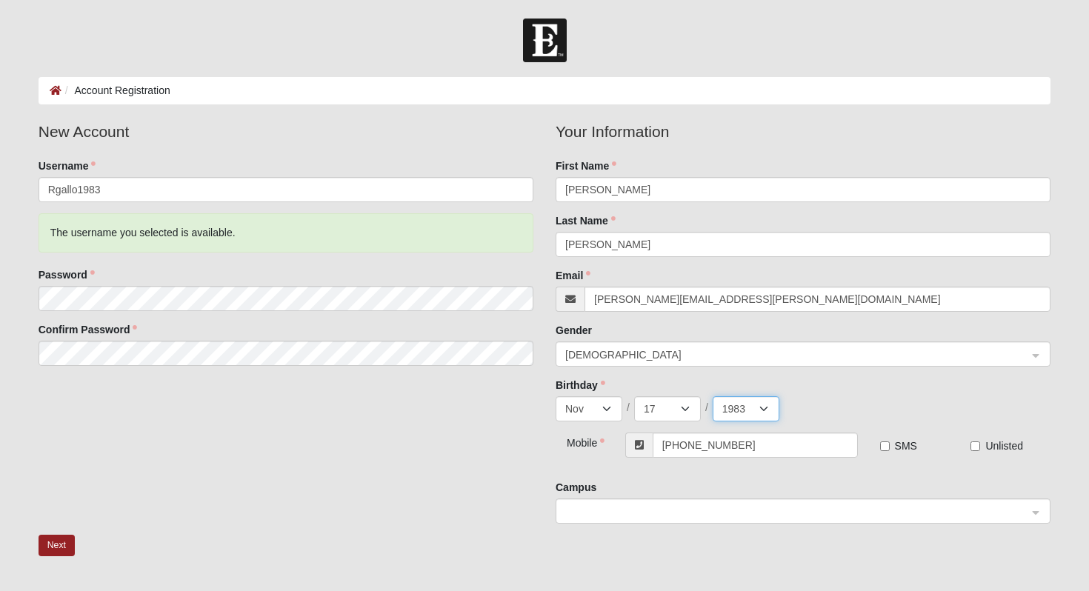
click at [1032, 353] on div "Female" at bounding box center [802, 354] width 493 height 25
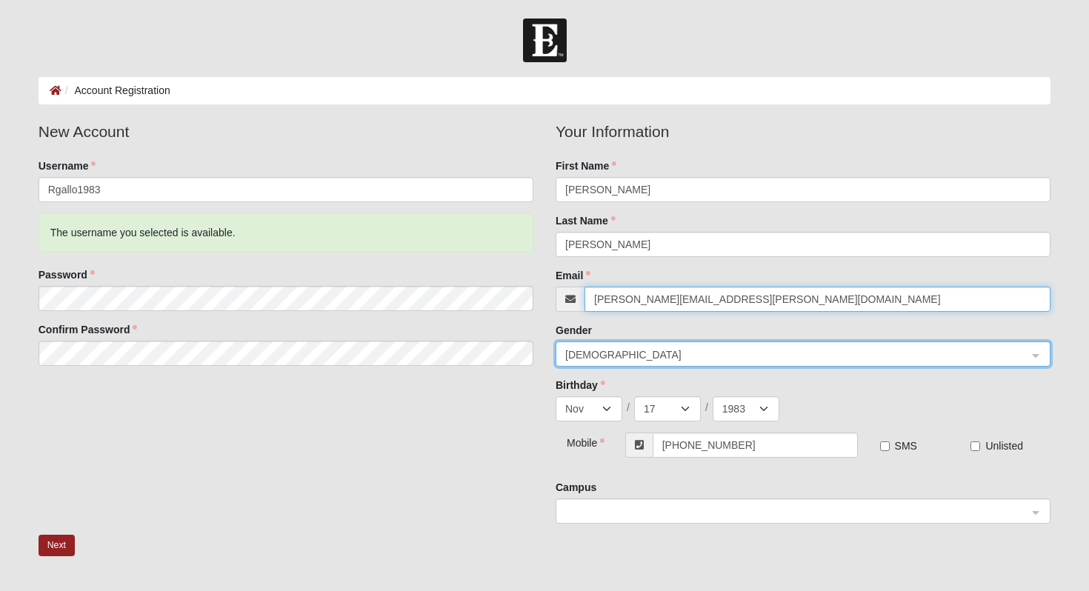
click at [1024, 304] on input "gallo.renee@gmail.com" at bounding box center [818, 299] width 466 height 25
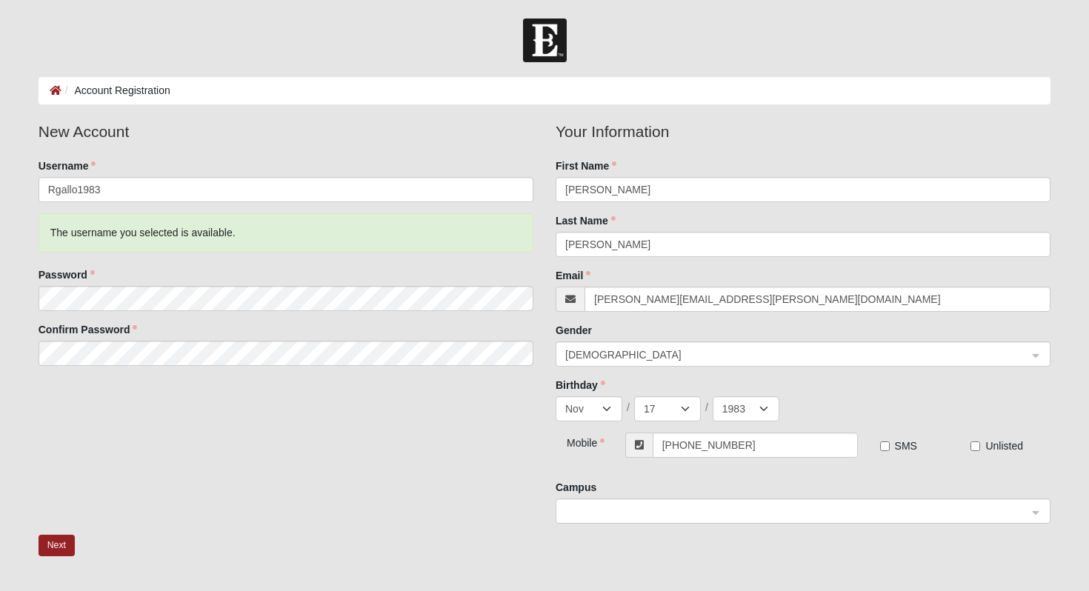
click at [1079, 293] on form "Log In Account Registration Account Registration Error Please correct the follo…" at bounding box center [544, 391] width 1089 height 745
click at [649, 508] on span at bounding box center [796, 512] width 462 height 16
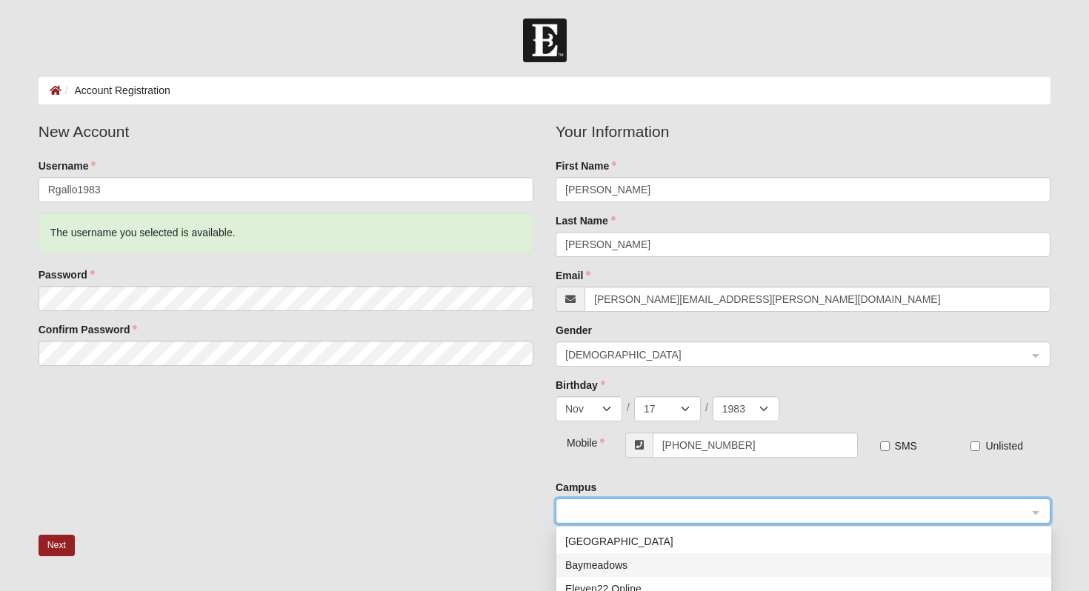
click at [0, 0] on div "Baymeadows" at bounding box center [0, 0] width 0 height 0
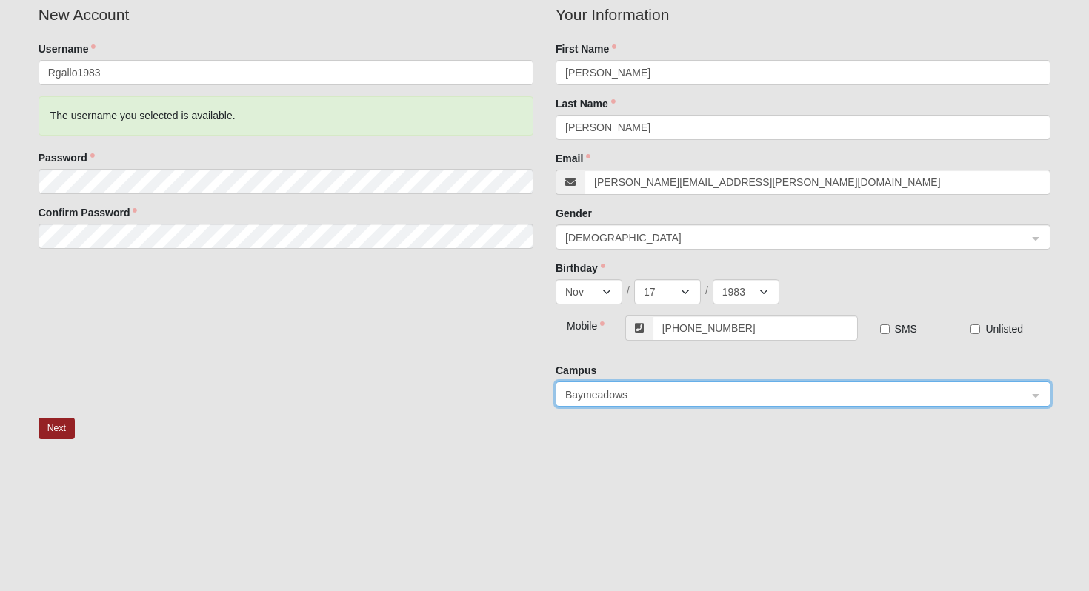
scroll to position [47, 0]
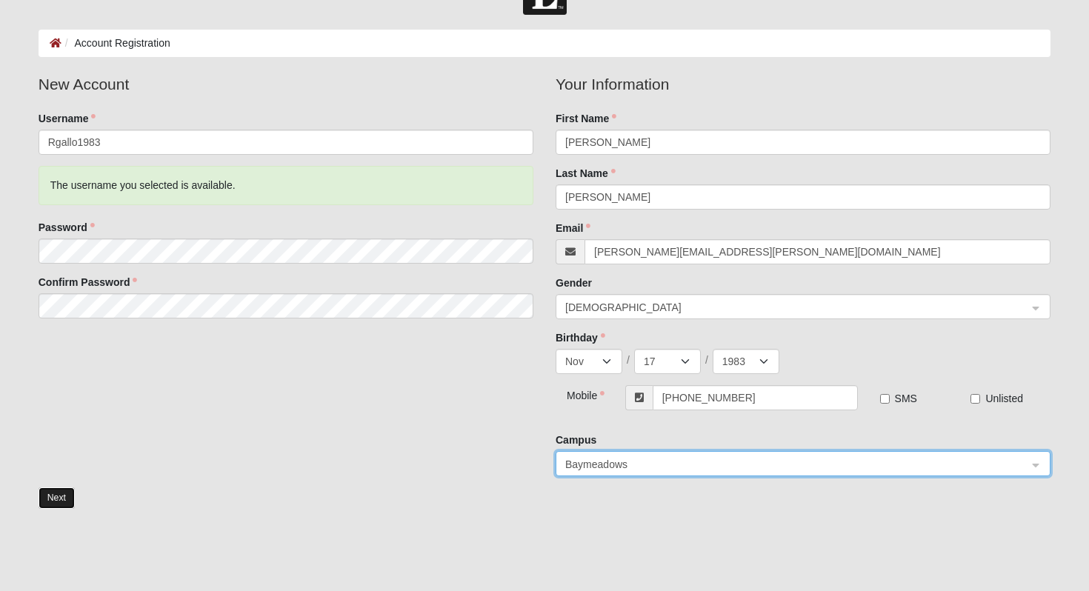
click at [61, 504] on button "Next" at bounding box center [57, 497] width 36 height 21
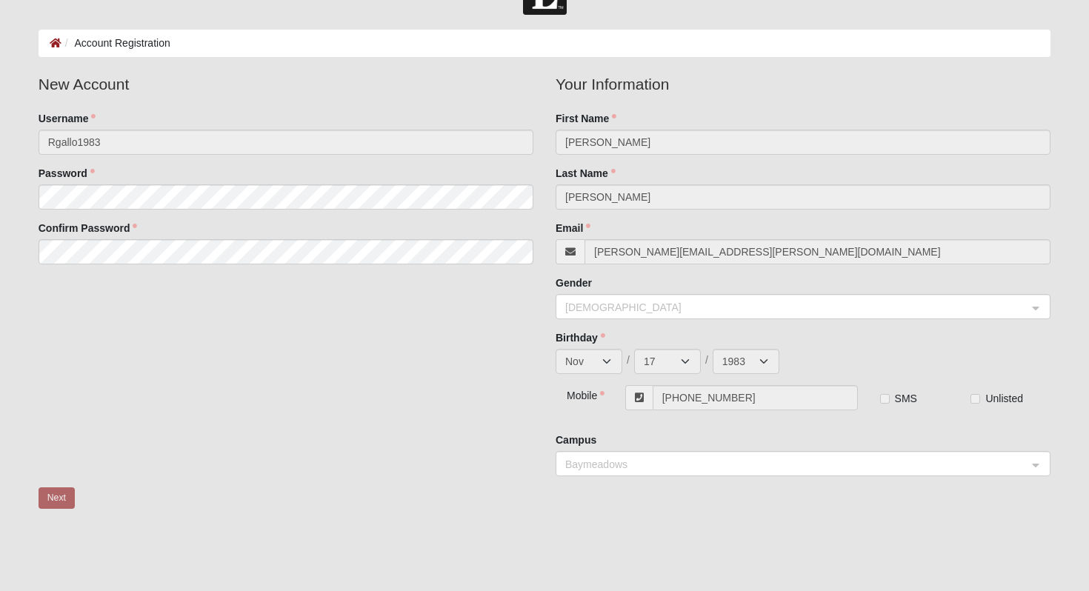
scroll to position [0, 0]
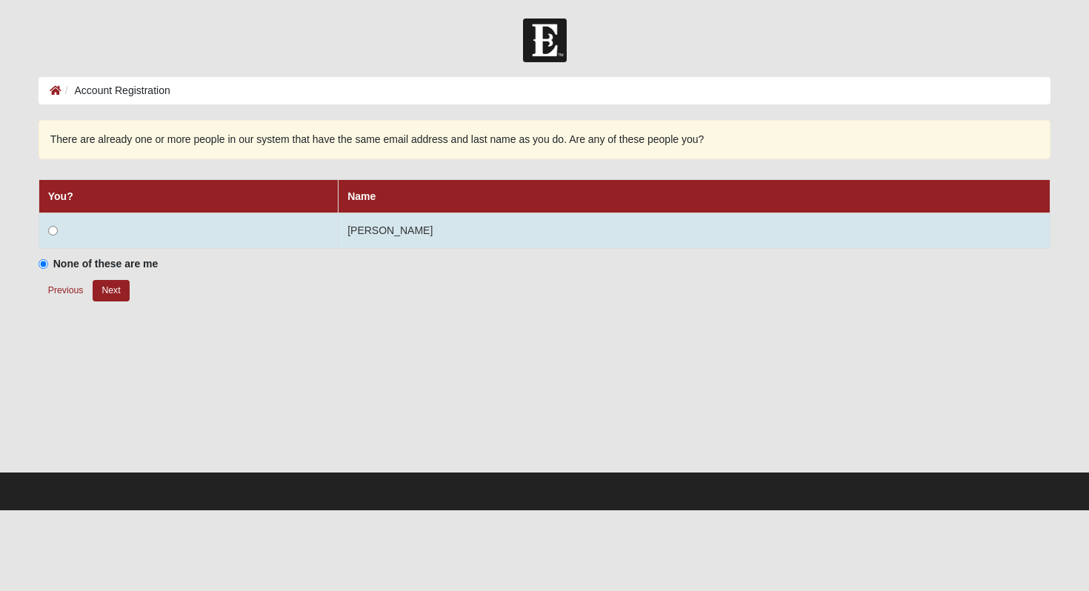
click at [50, 222] on td at bounding box center [188, 231] width 299 height 36
click at [50, 229] on input "radio" at bounding box center [53, 231] width 10 height 10
click at [425, 222] on td "Renee Gallo" at bounding box center [695, 231] width 712 height 36
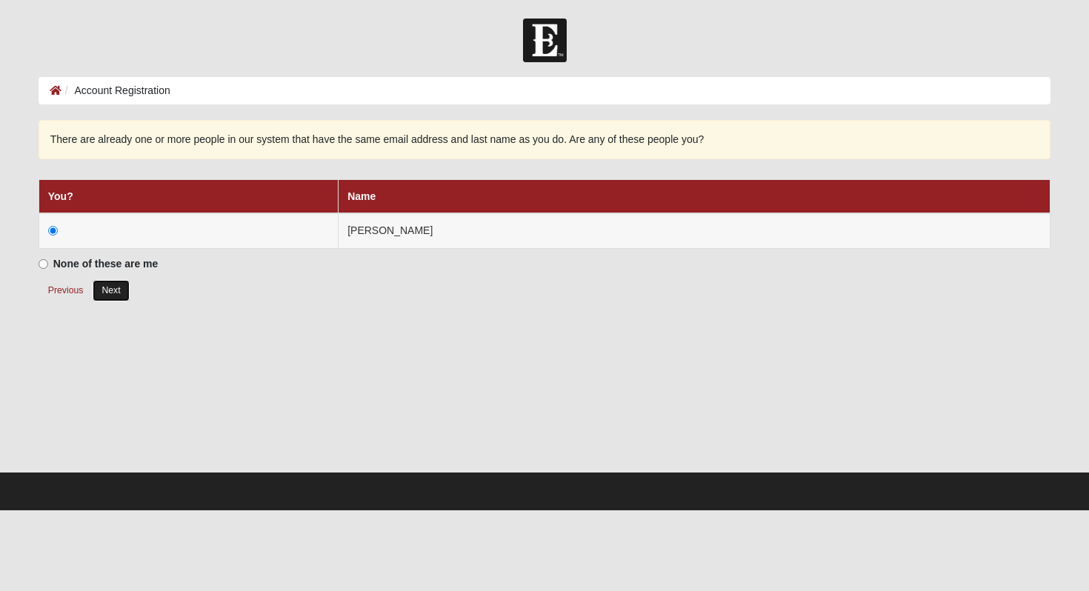
click at [110, 287] on button "Next" at bounding box center [111, 290] width 36 height 21
radio input "true"
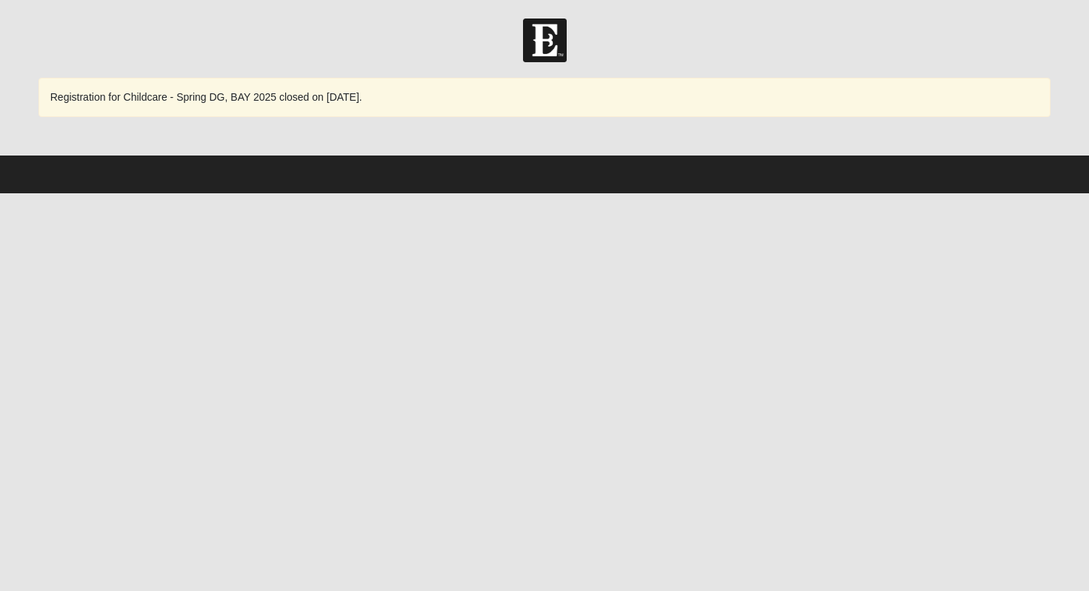
click at [302, 99] on span "Registration for Childcare - Spring DG, BAY 2025 closed on [DATE]." at bounding box center [206, 97] width 312 height 12
click at [337, 99] on span "Registration for Childcare - Spring DG, BAY 2025 closed on [DATE]." at bounding box center [206, 97] width 312 height 12
click at [360, 110] on div "Registration for Childcare - Spring DG, BAY 2025 closed on [DATE]." at bounding box center [545, 97] width 1013 height 39
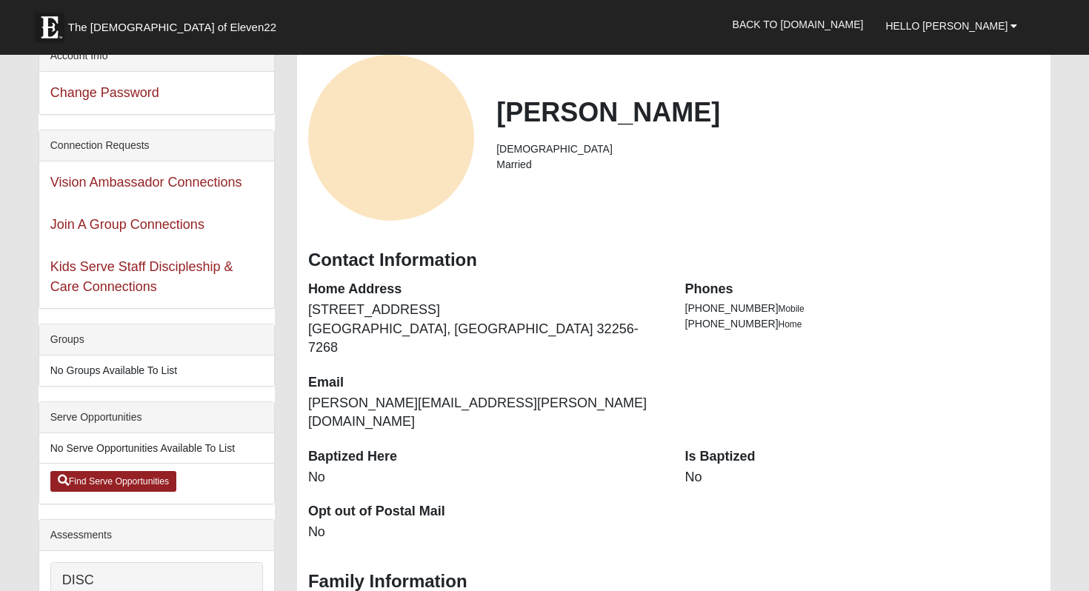
scroll to position [180, 0]
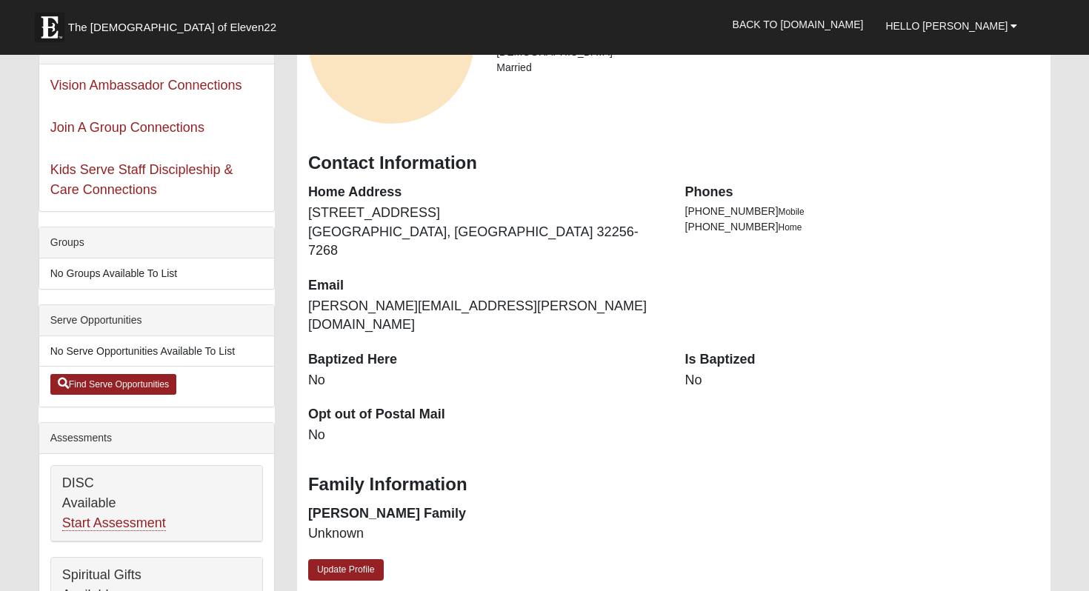
click at [349, 545] on div "[PERSON_NAME] [DEMOGRAPHIC_DATA] Married Contact Information Home Address [STRE…" at bounding box center [673, 277] width 753 height 668
click at [349, 559] on link "Update Profile" at bounding box center [346, 569] width 76 height 21
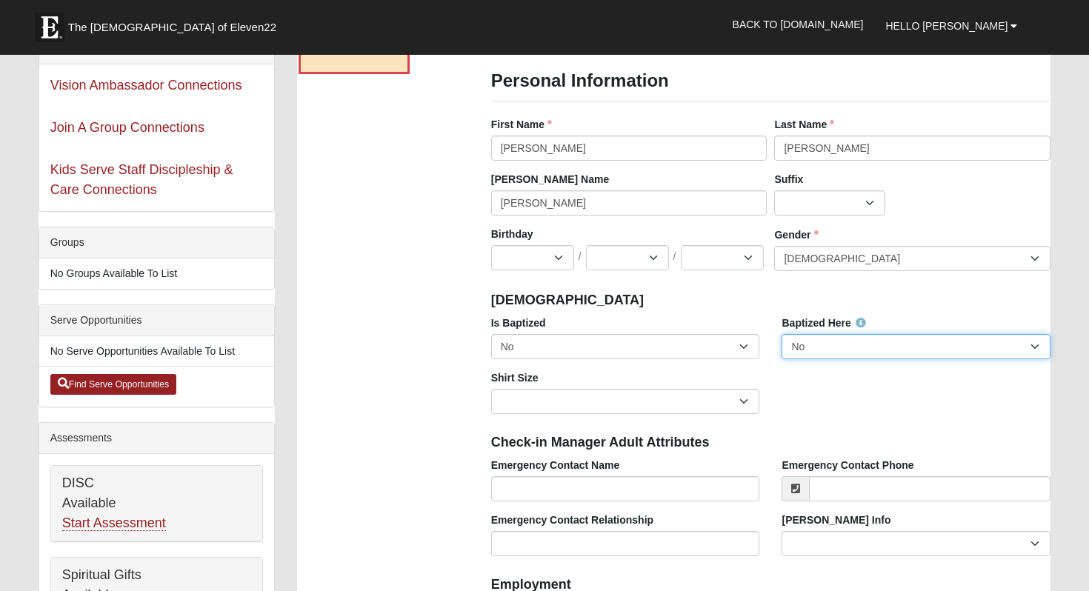
click at [858, 352] on select "No Yes" at bounding box center [916, 346] width 269 height 25
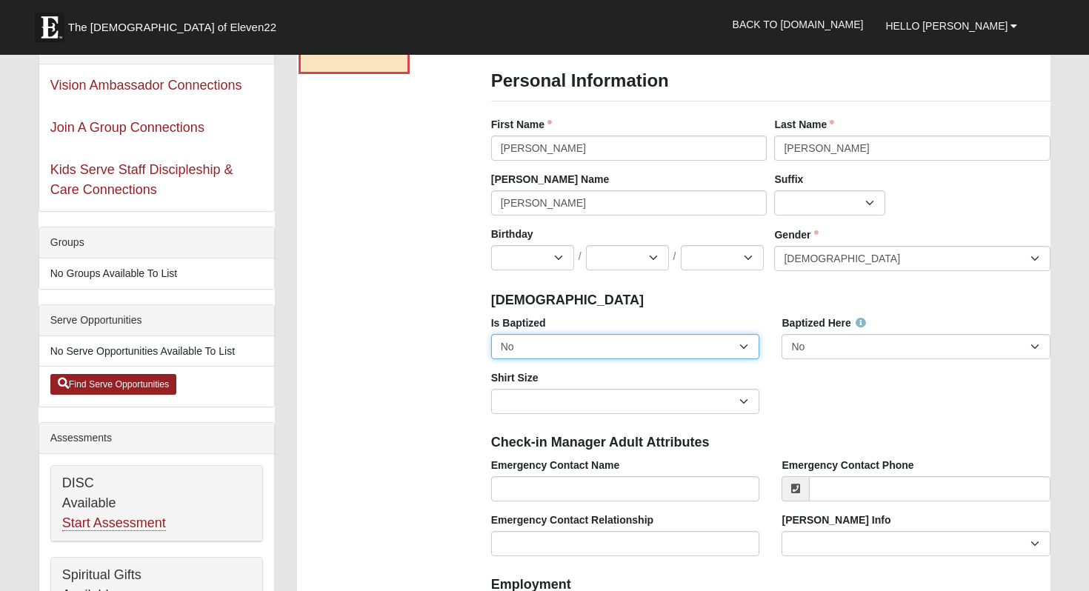
click at [572, 353] on select "No Yes" at bounding box center [625, 346] width 269 height 25
select select "True"
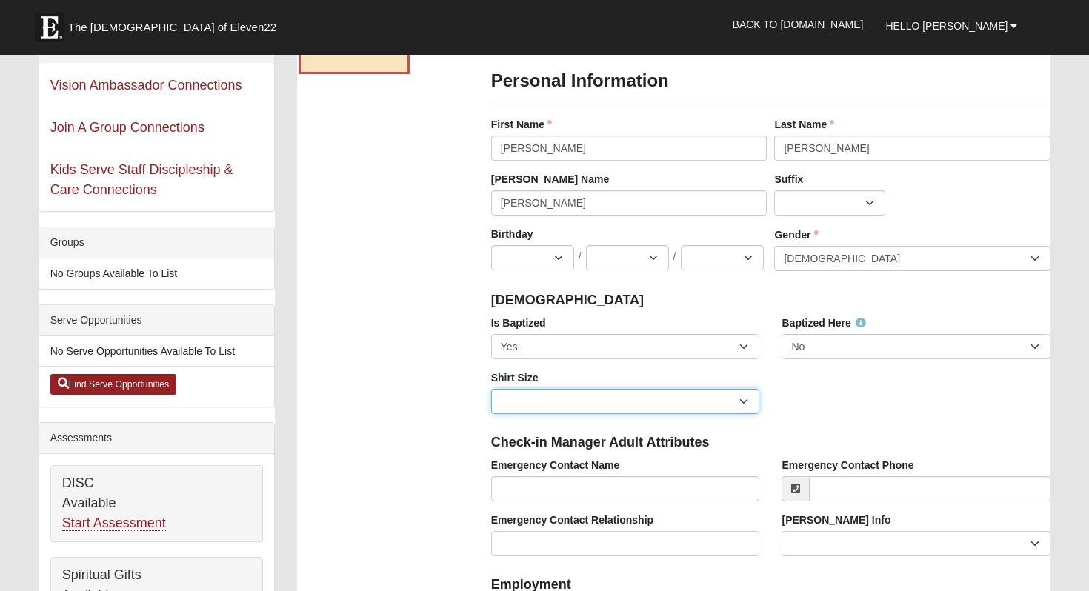
click at [491, 399] on select "Adult Small Adult Medium Adult Large Adult XL Adult XXL Adult 3XL Adult 4XL You…" at bounding box center [625, 401] width 269 height 25
select select "Adult Large"
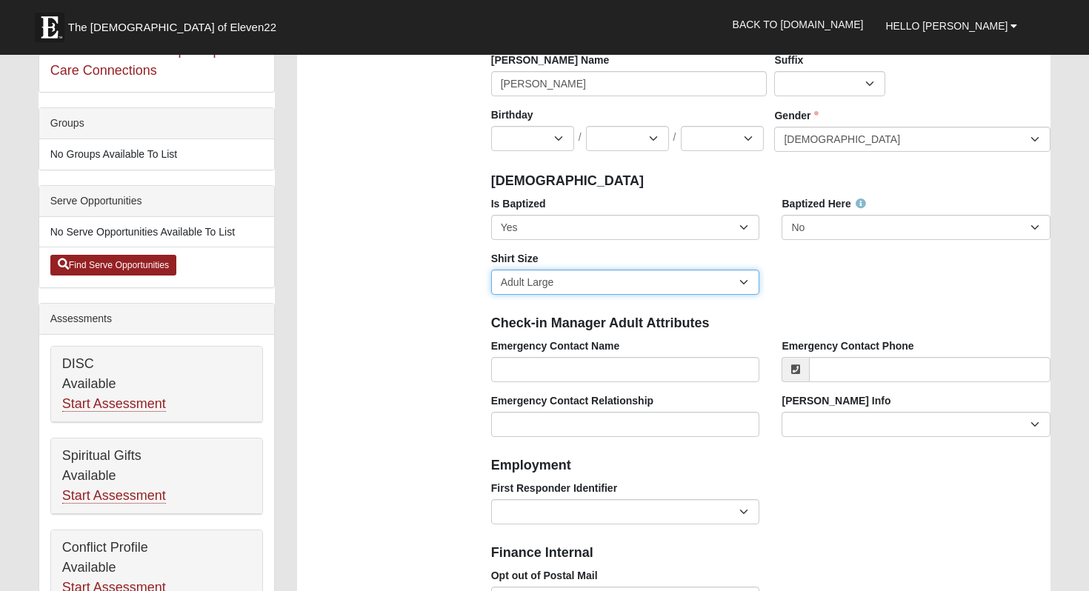
scroll to position [379, 0]
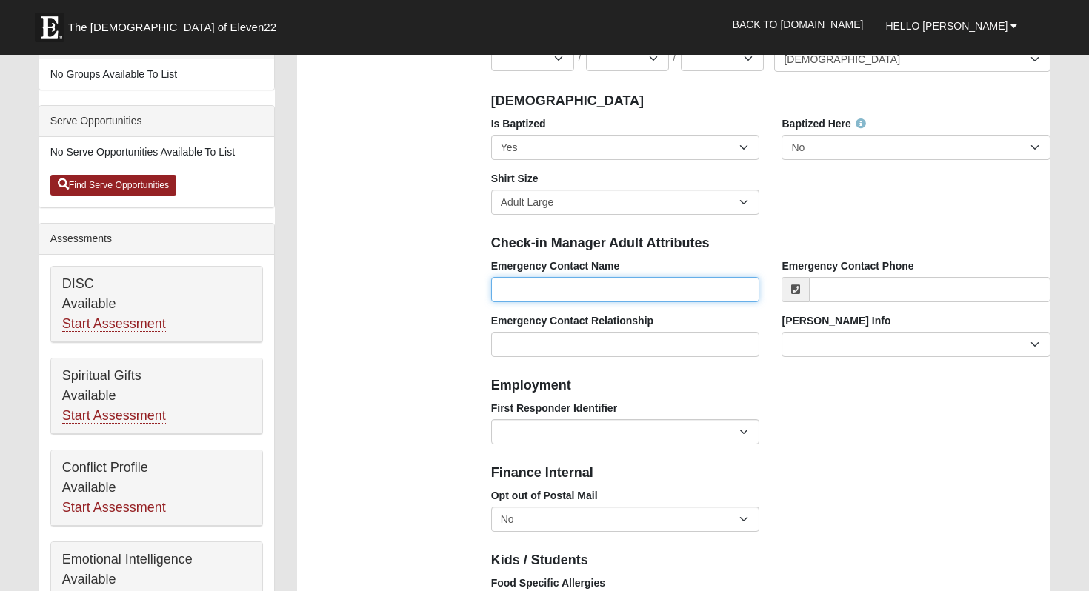
click at [563, 287] on input "Emergency Contact Name" at bounding box center [625, 289] width 269 height 25
type input "[PERSON_NAME]"
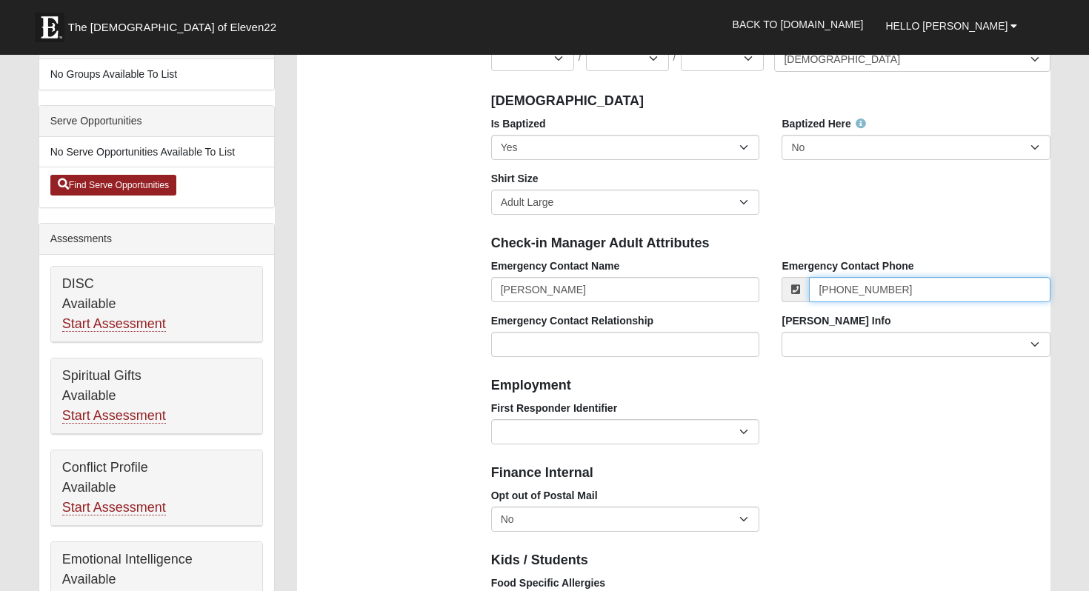
click at [896, 294] on input "(786) 897-5225" at bounding box center [930, 289] width 242 height 25
drag, startPoint x: 904, startPoint y: 296, endPoint x: 848, endPoint y: 290, distance: 55.8
click at [848, 290] on input "(786) 897-5225" at bounding box center [930, 289] width 242 height 25
click at [862, 289] on input "(786) 7041439" at bounding box center [930, 289] width 242 height 25
type input "(786) 704-1439"
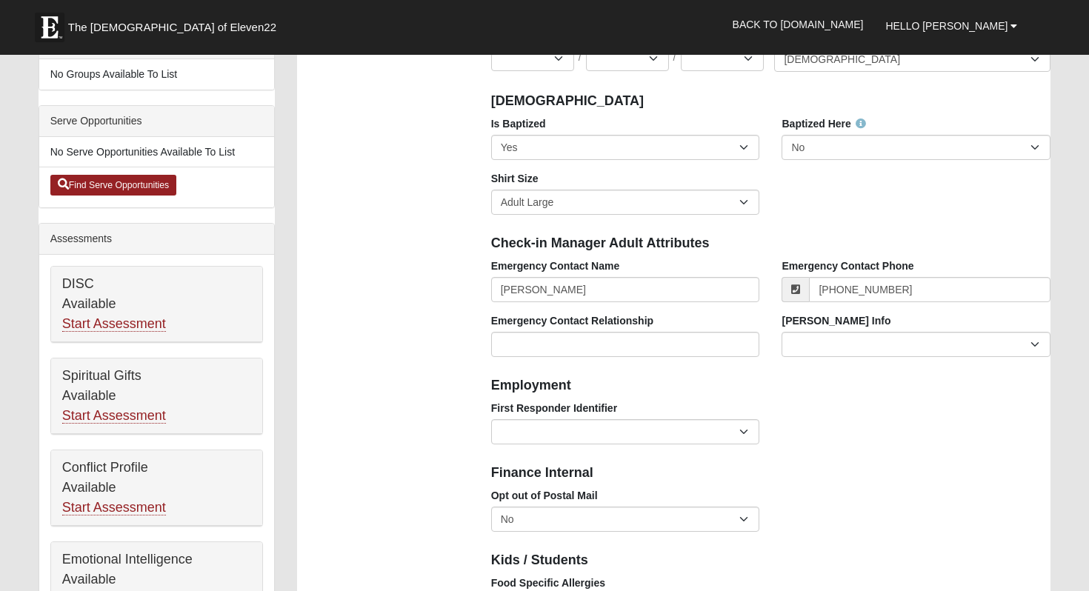
click at [898, 456] on div "Finance Internal" at bounding box center [771, 472] width 582 height 33
click at [604, 351] on input "Emergency Contact Relationship" at bounding box center [625, 344] width 269 height 25
type input "Husband"
click at [889, 367] on div "Foster Info Current Foster Child Current Foster Parent Former Foster Child Form…" at bounding box center [915, 340] width 291 height 55
click at [868, 335] on select "Current Foster Child Current Foster Parent Former Foster Child Former Foster Pa…" at bounding box center [916, 344] width 269 height 25
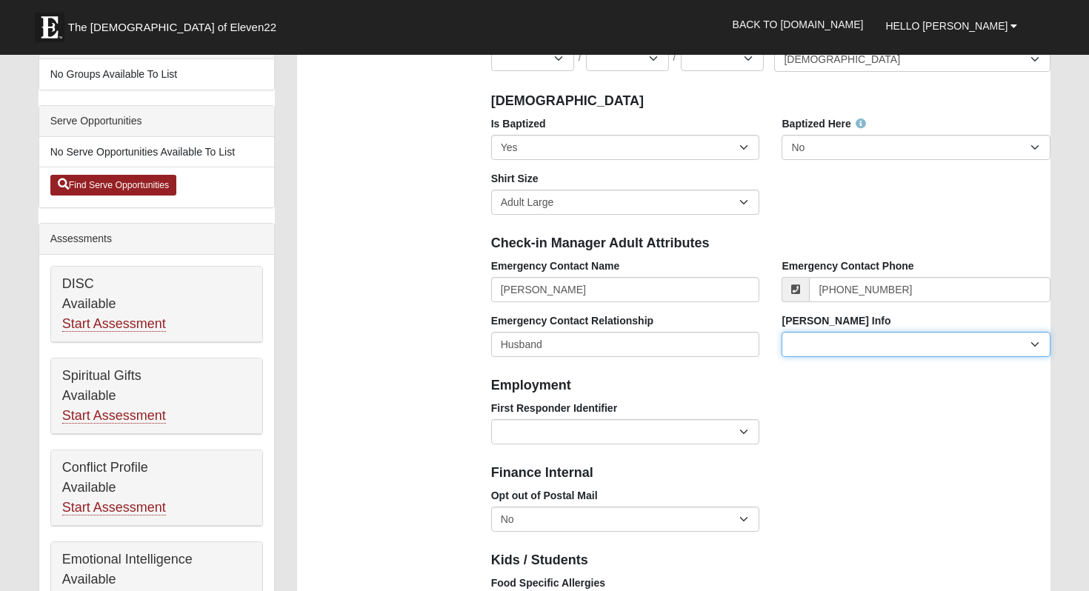
scroll to position [512, 0]
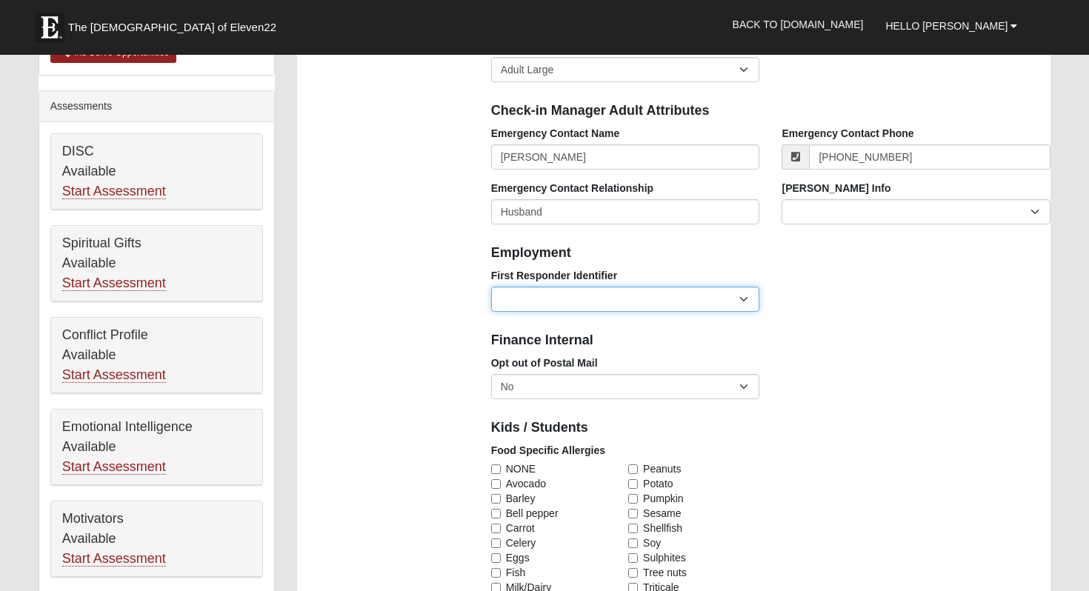
click at [706, 296] on select "EMT | Paramedic | Medical Firefighter | Fire Department Police Officer | Sherif…" at bounding box center [625, 299] width 269 height 25
click at [688, 299] on select "EMT | Paramedic | Medical Firefighter | Fire Department Police Officer | Sherif…" at bounding box center [625, 299] width 269 height 25
select select "2461"
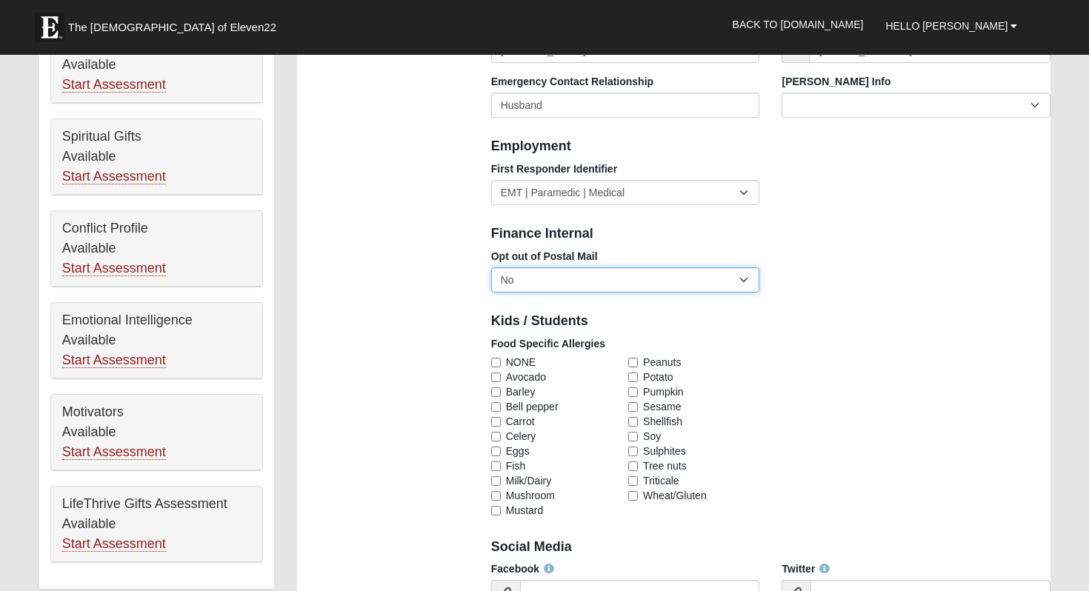
click at [748, 284] on select "No Yes" at bounding box center [625, 279] width 269 height 25
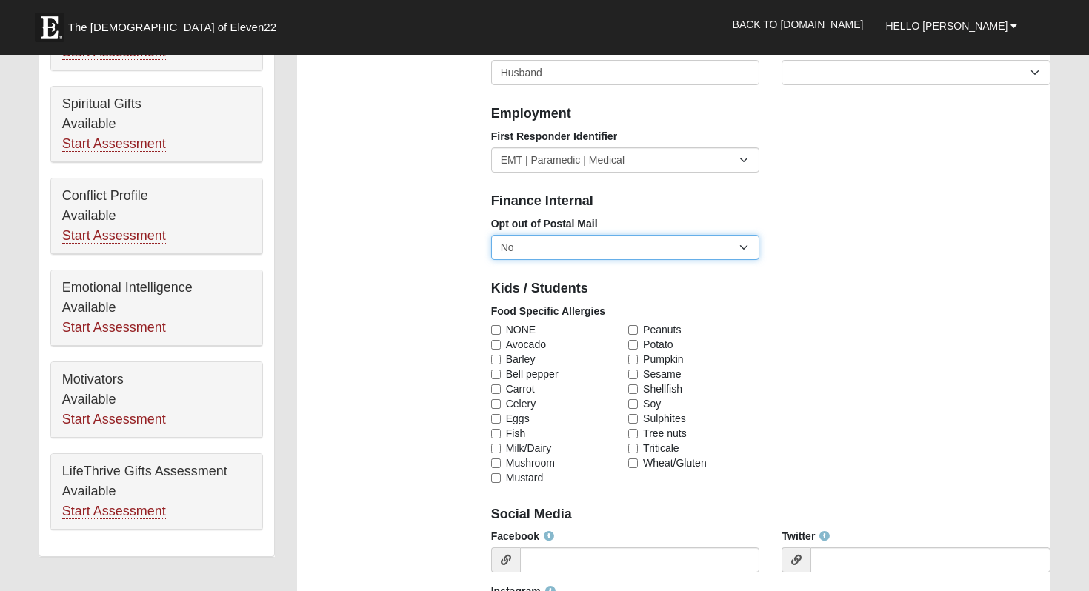
scroll to position [664, 0]
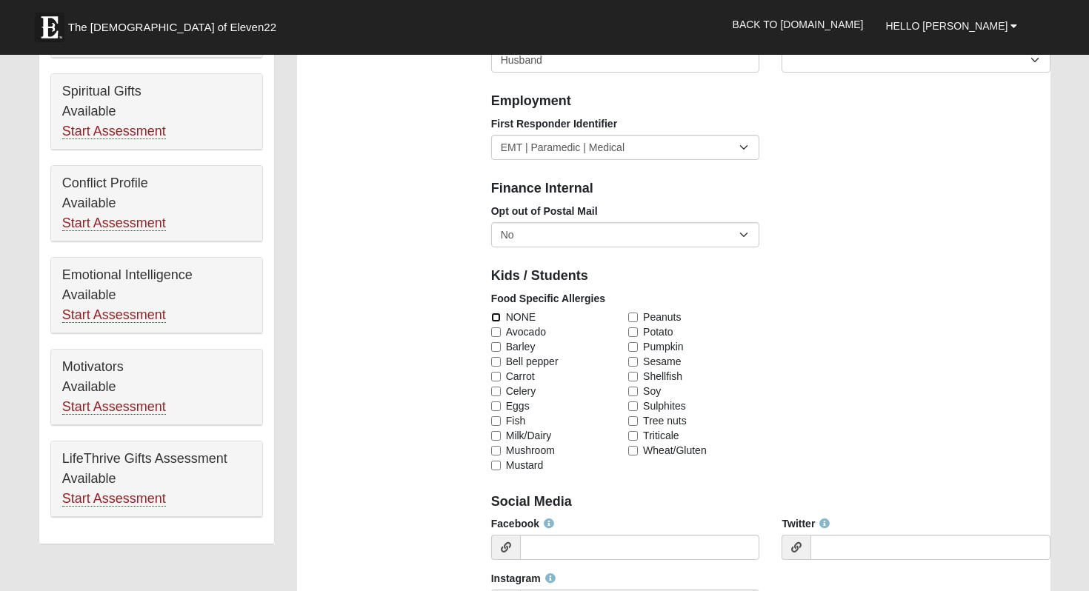
click at [499, 318] on input "NONE" at bounding box center [496, 318] width 10 height 10
checkbox input "true"
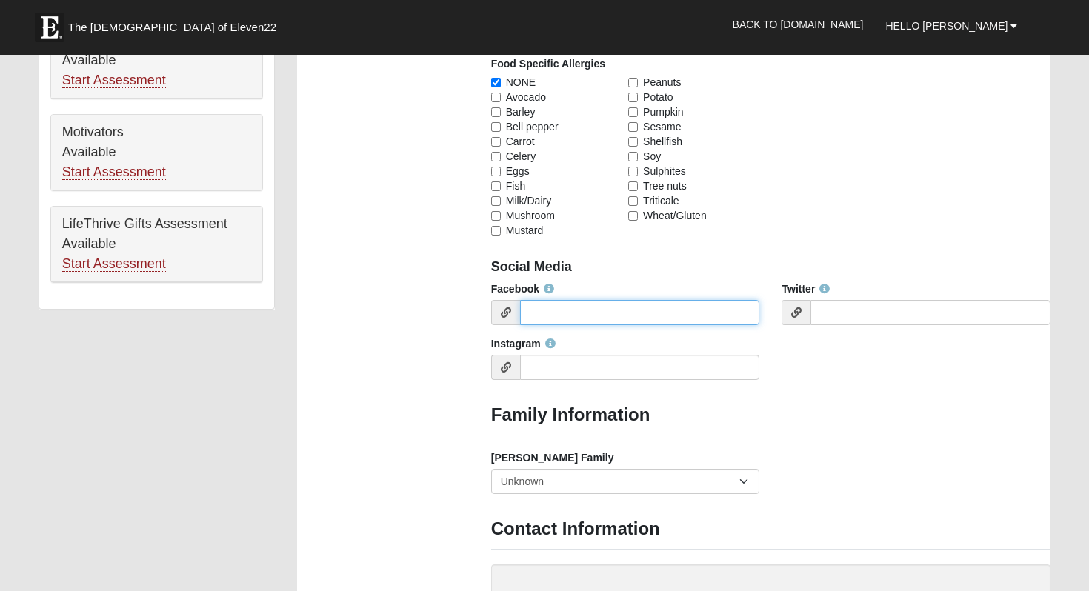
click at [578, 310] on input "Facebook" at bounding box center [640, 312] width 240 height 25
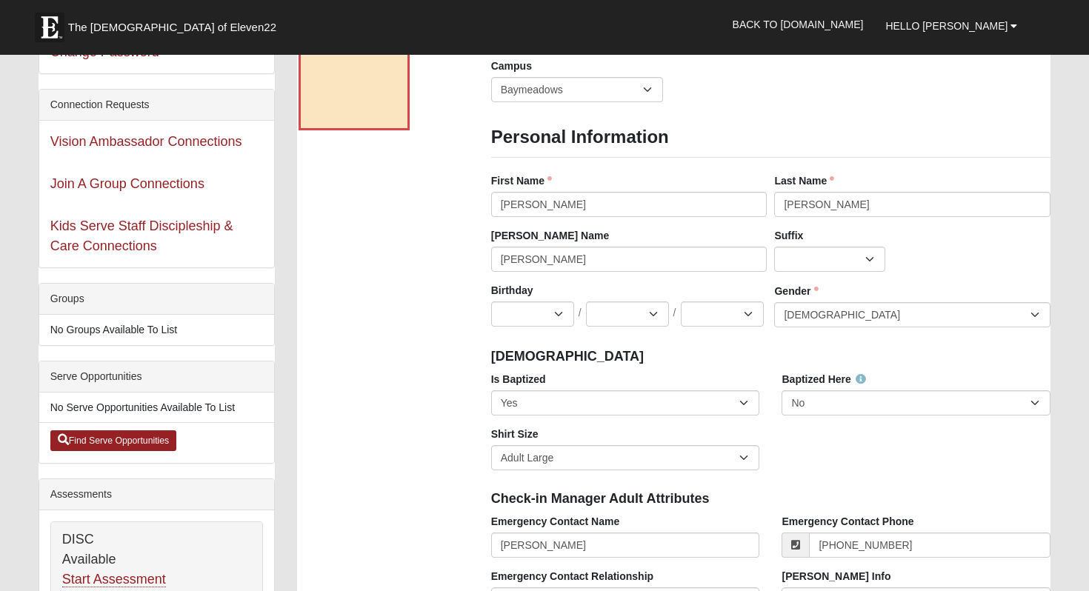
scroll to position [127, 0]
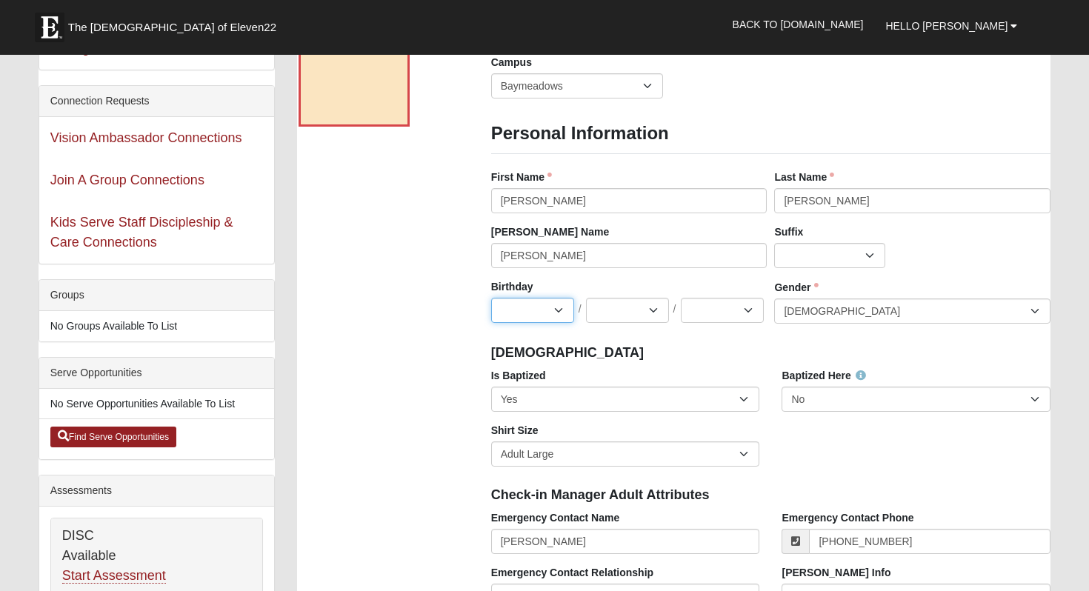
click at [537, 305] on select "Jan Feb Mar Apr May Jun Jul Aug Sep Oct Nov Dec" at bounding box center [532, 310] width 83 height 25
select select "11"
click at [627, 304] on select "1 2 3 4 5 6 7 8 9 10 11 12 13 14 15 16 17 18 19 20 21 22 23 24 25 26 27 28 29 3…" at bounding box center [627, 310] width 83 height 25
select select "17"
click at [722, 309] on select "2025 2024 2023 2022 2021 2020 2019 2018 2017 2016 2015 2014 2013 2012 2011 2010…" at bounding box center [722, 310] width 83 height 25
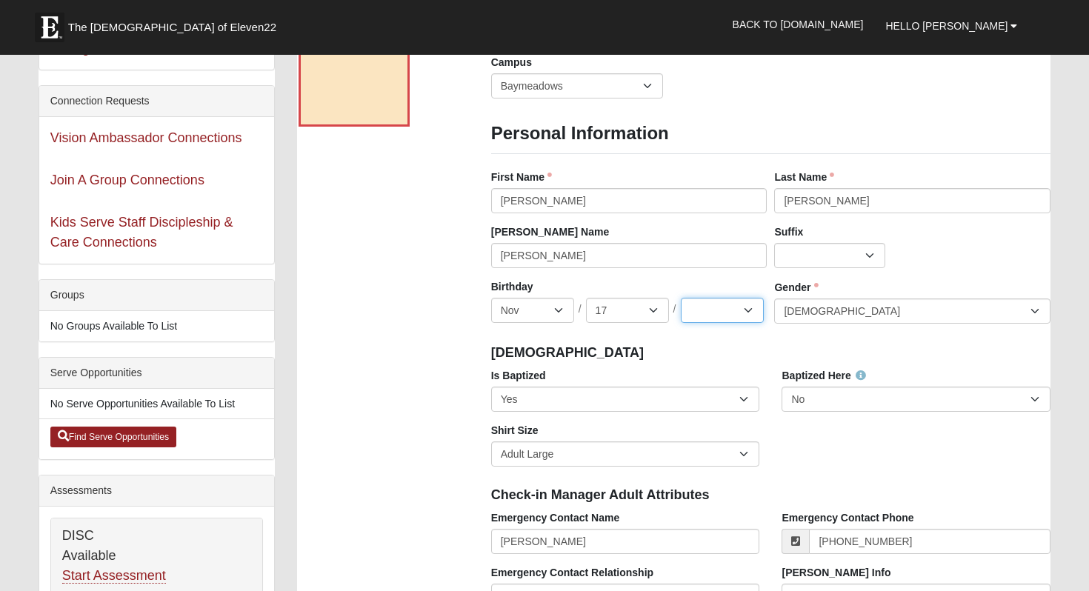
select select "1983"
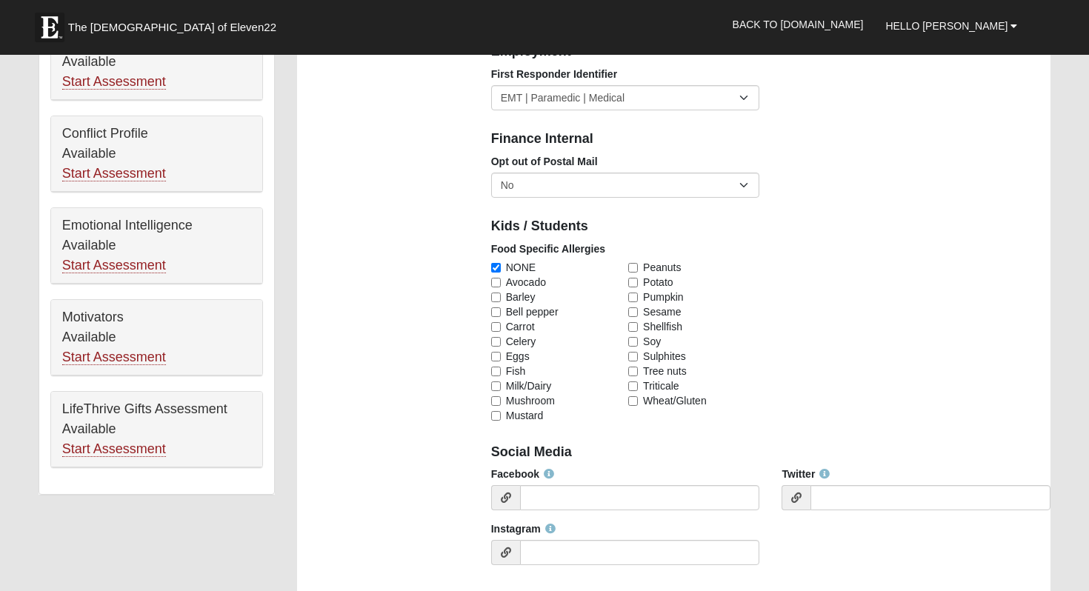
scroll to position [877, 0]
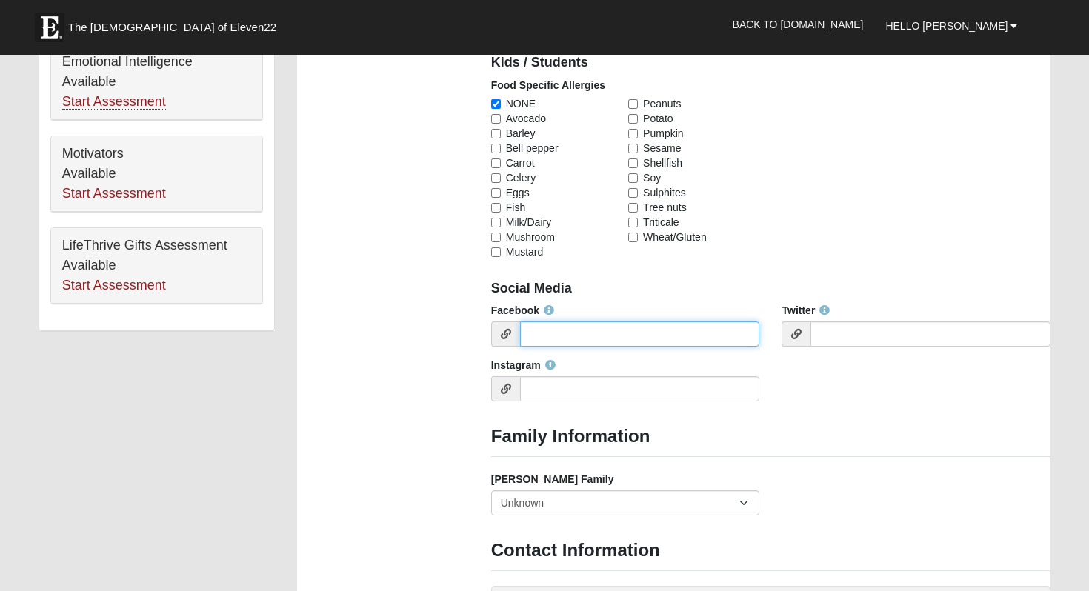
click at [587, 322] on input "Facebook" at bounding box center [640, 334] width 240 height 25
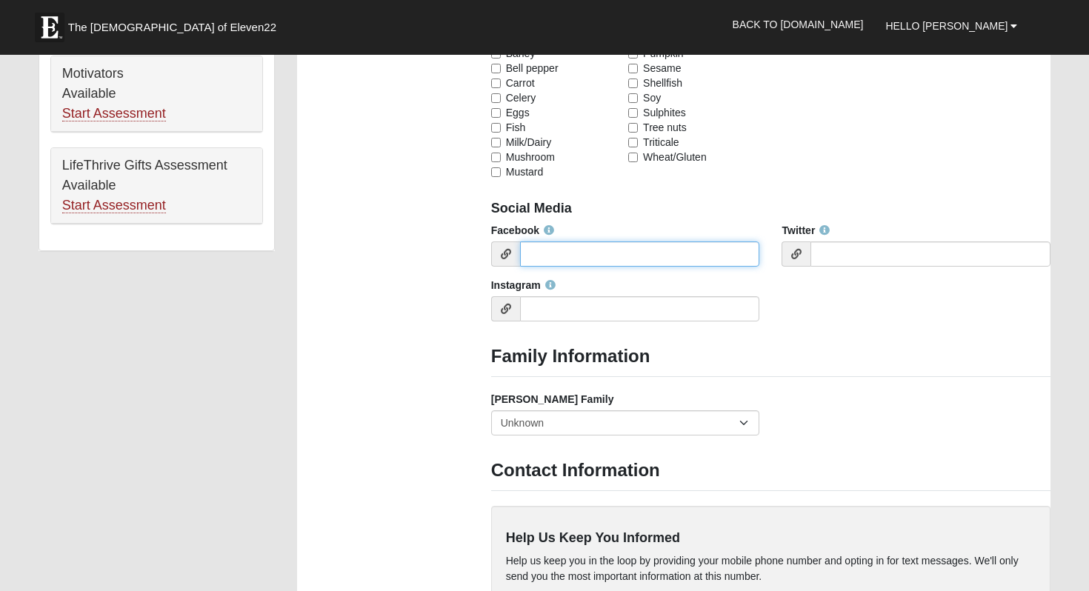
scroll to position [1027, 0]
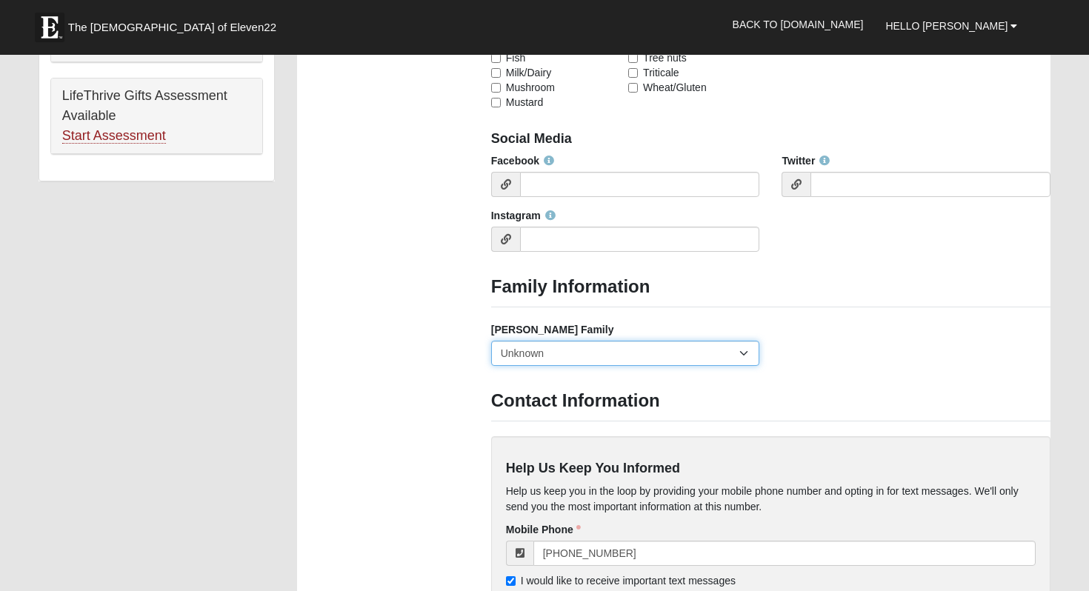
click at [590, 361] on select "Yes, we are a current foster family No, we are a former foster family No, we ha…" at bounding box center [625, 353] width 269 height 25
select select "2891"
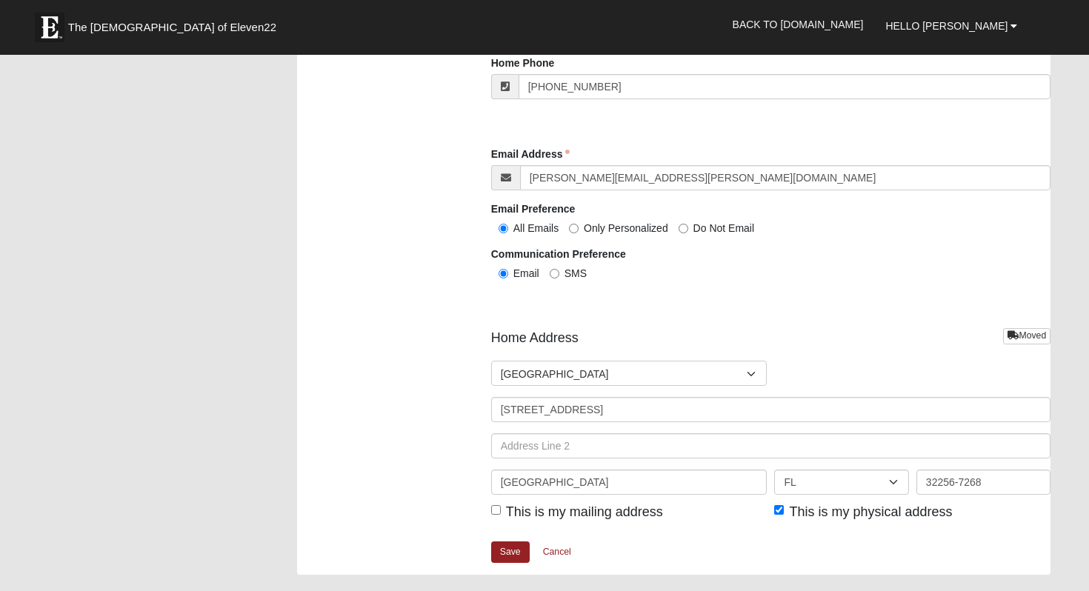
scroll to position [1645, 0]
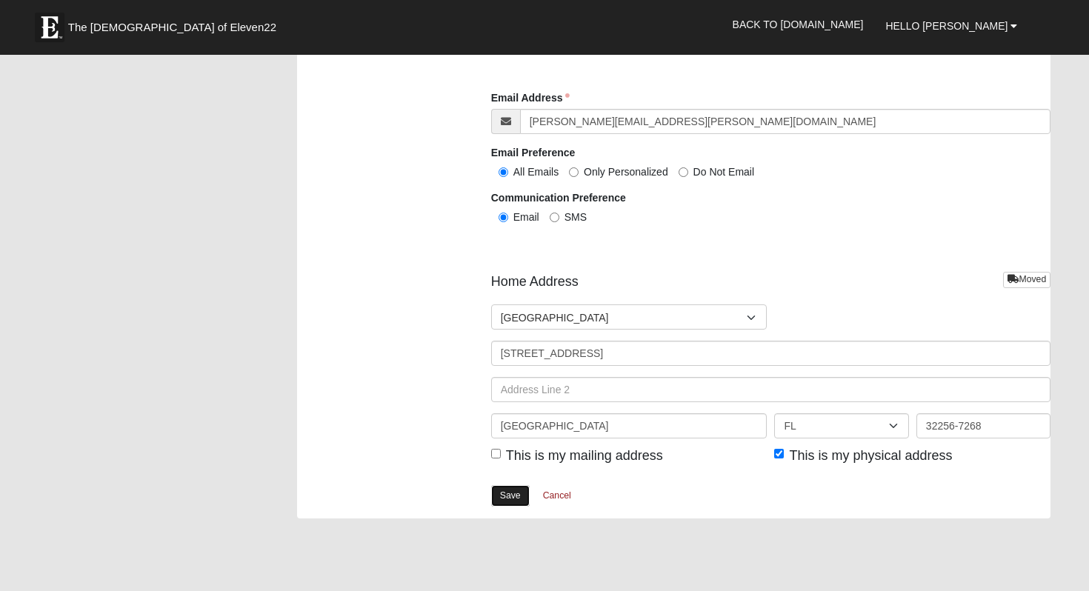
click at [508, 498] on link "Save" at bounding box center [510, 495] width 39 height 21
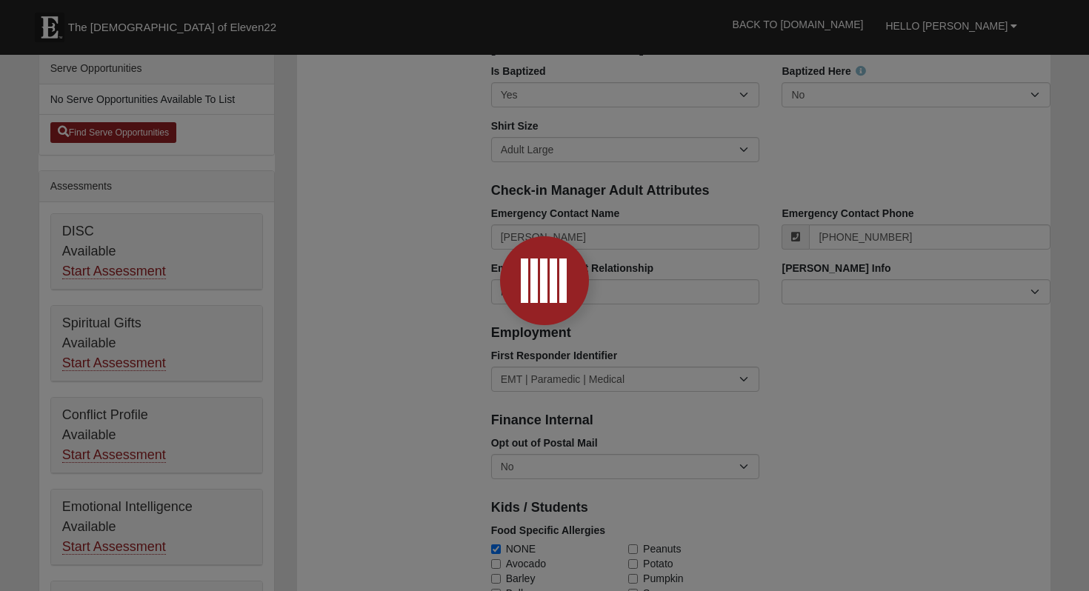
scroll to position [434, 0]
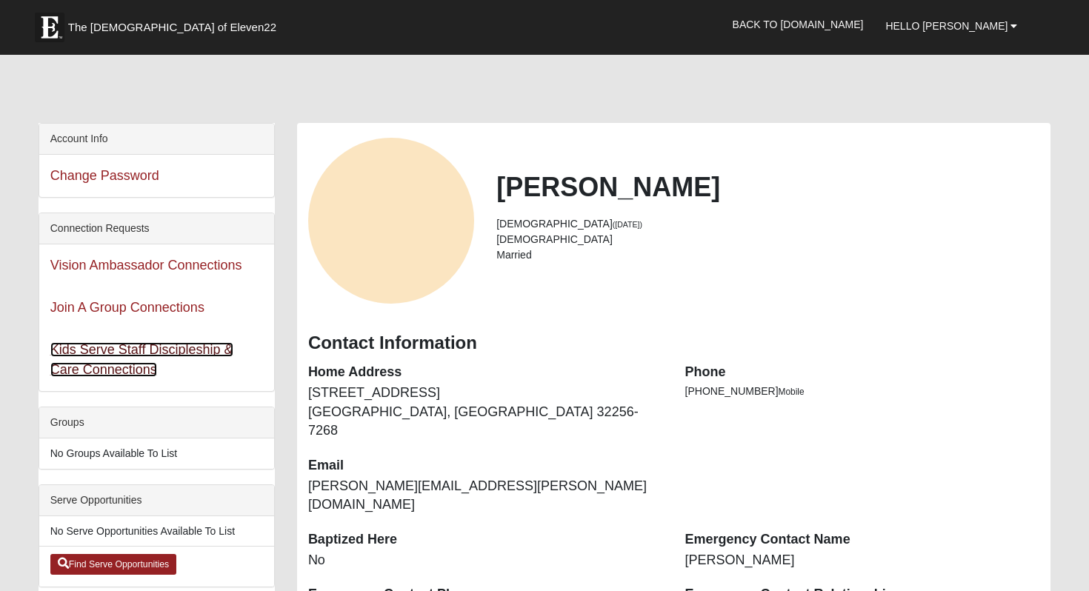
click at [124, 356] on link "Kids Serve Staff Discipleship & Care Connections" at bounding box center [141, 359] width 183 height 35
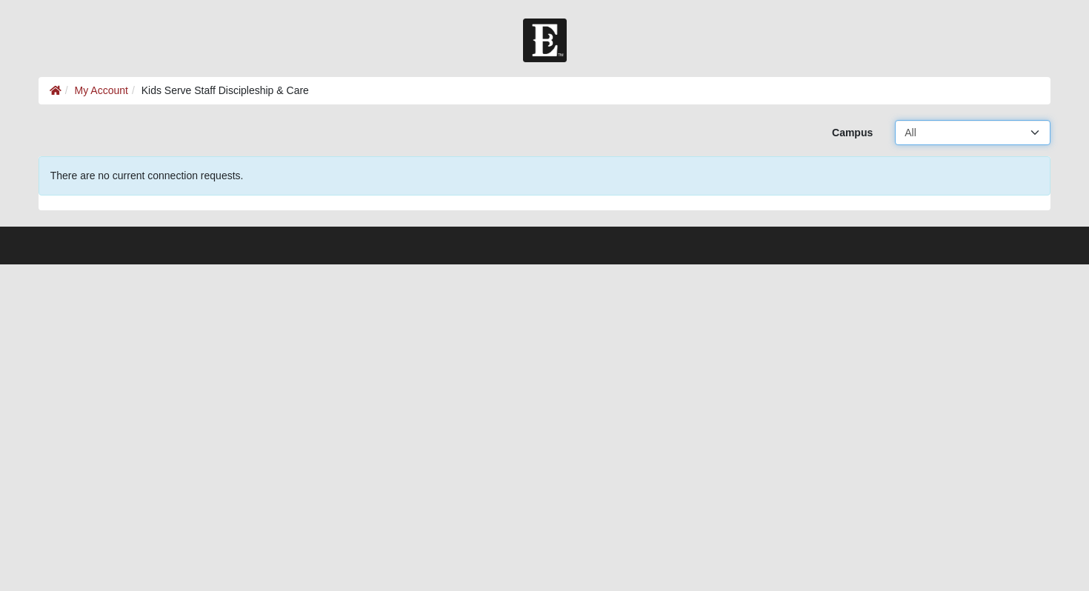
click at [925, 127] on select "All Arlington Baymeadows Eleven22 Online [PERSON_NAME][GEOGRAPHIC_DATA] Jesup […" at bounding box center [973, 132] width 156 height 25
select select "2"
click at [95, 93] on link "My Account" at bounding box center [101, 90] width 53 height 12
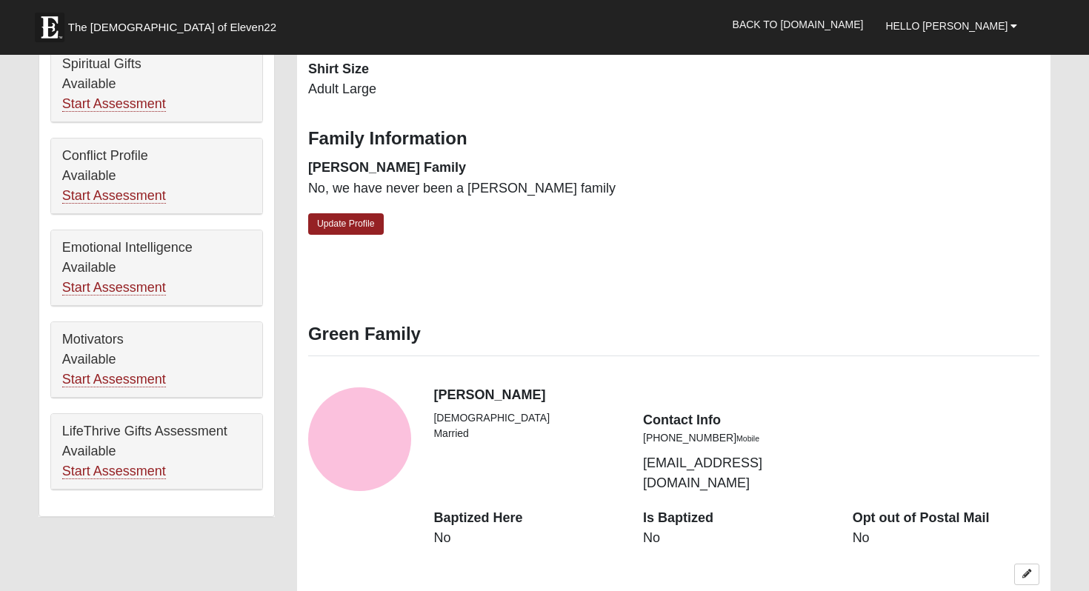
scroll to position [703, 0]
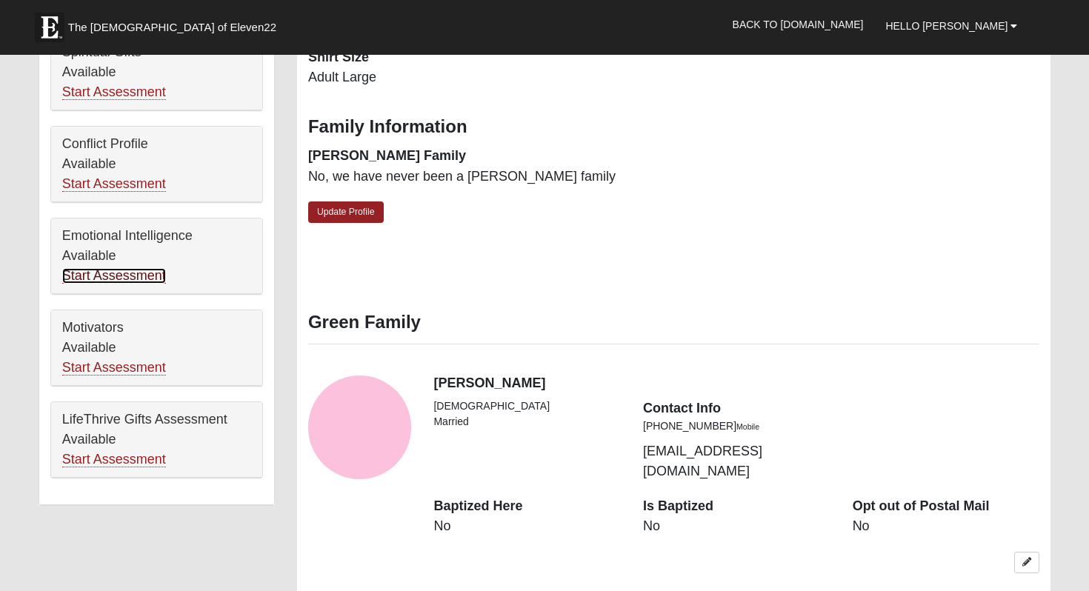
click at [145, 278] on link "Start Assessment" at bounding box center [114, 276] width 104 height 16
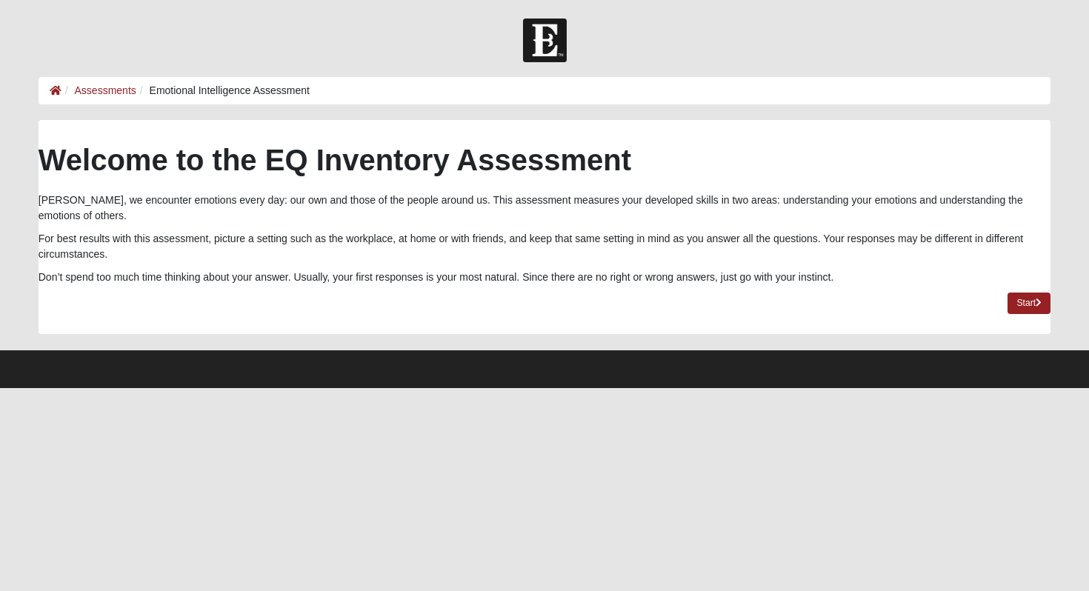
click at [93, 97] on li "Assessments" at bounding box center [98, 91] width 75 height 16
click at [48, 98] on ol "Assessments Emotional Intelligence Assessment" at bounding box center [545, 90] width 1013 height 27
click at [49, 90] on ol "Assessments Emotional Intelligence Assessment" at bounding box center [545, 90] width 1013 height 27
click at [54, 91] on icon at bounding box center [56, 90] width 12 height 10
